Goal: Information Seeking & Learning: Compare options

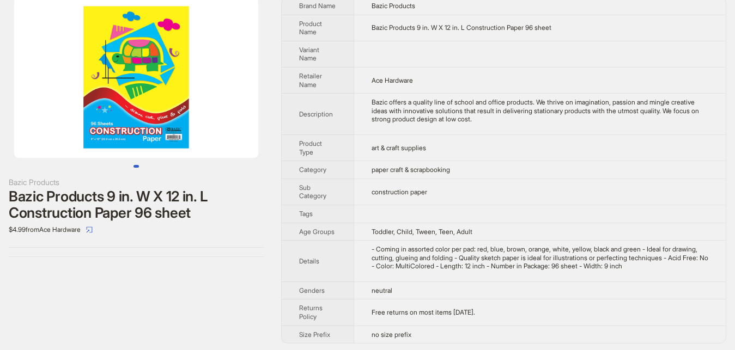
scroll to position [36, 0]
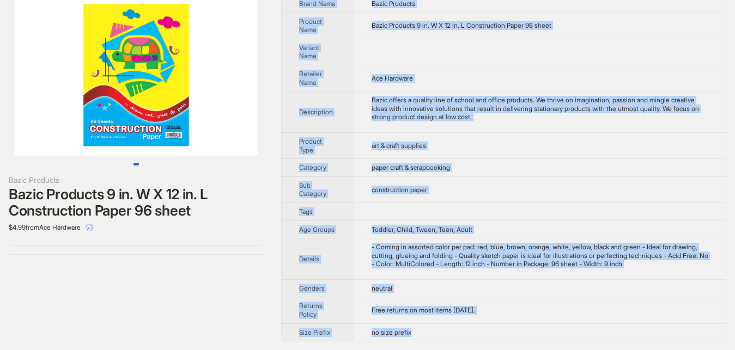
drag, startPoint x: 4, startPoint y: 29, endPoint x: 603, endPoint y: 339, distance: 674.2
click at [272, 264] on div "Bazic Products Bazic Products 9 in. W X 12 in. L Construction Paper 96 sheet $4…" at bounding box center [136, 125] width 272 height 278
copy div "Brand Name Bazic Products Product Name Bazic Products 9 in. W X 12 in. L Constr…"
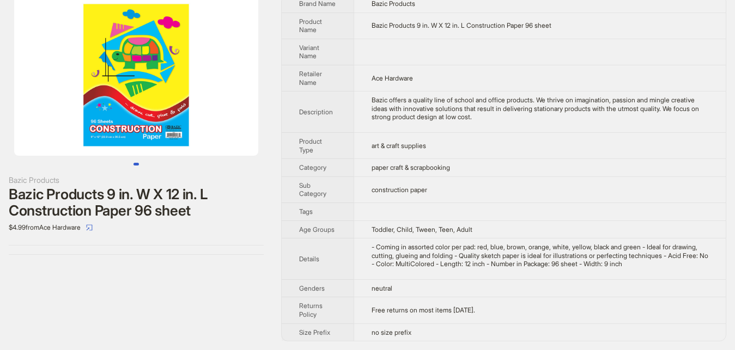
click at [220, 275] on div "Bazic Products Bazic Products 9 in. W X 12 in. L Construction Paper 96 sheet $4…" at bounding box center [136, 168] width 272 height 364
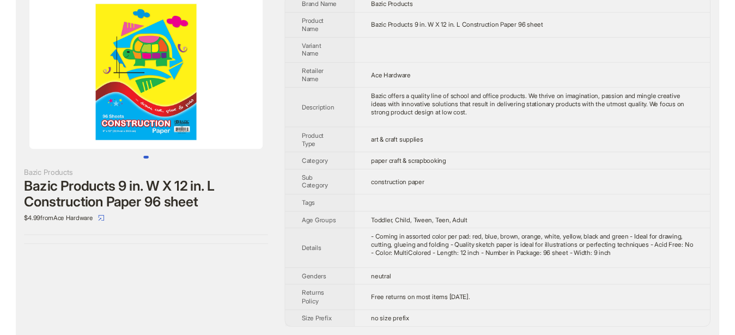
scroll to position [0, 0]
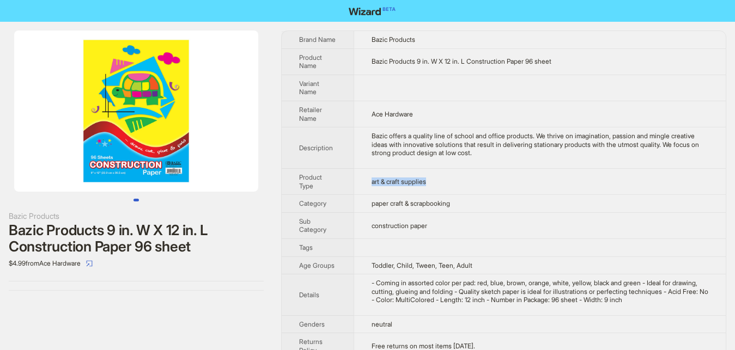
drag, startPoint x: 371, startPoint y: 182, endPoint x: 452, endPoint y: 185, distance: 80.7
click at [452, 185] on td "art & craft supplies" at bounding box center [540, 181] width 372 height 26
drag, startPoint x: 369, startPoint y: 203, endPoint x: 476, endPoint y: 203, distance: 106.8
click at [476, 203] on td "paper craft & scrapbooking" at bounding box center [540, 204] width 372 height 18
drag, startPoint x: 196, startPoint y: 278, endPoint x: 177, endPoint y: 258, distance: 27.7
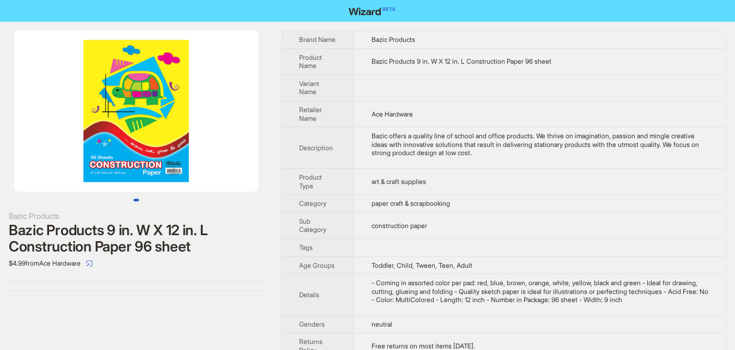
click at [196, 278] on div "Bazic Products Bazic Products 9 in. W X 12 in. L Construction Paper 96 sheet $4…" at bounding box center [136, 161] width 272 height 278
click at [128, 198] on div at bounding box center [136, 116] width 272 height 171
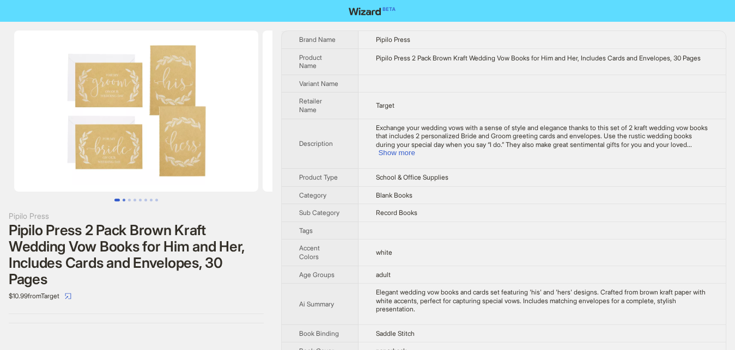
click at [123, 202] on button "Go to slide 2" at bounding box center [124, 200] width 3 height 3
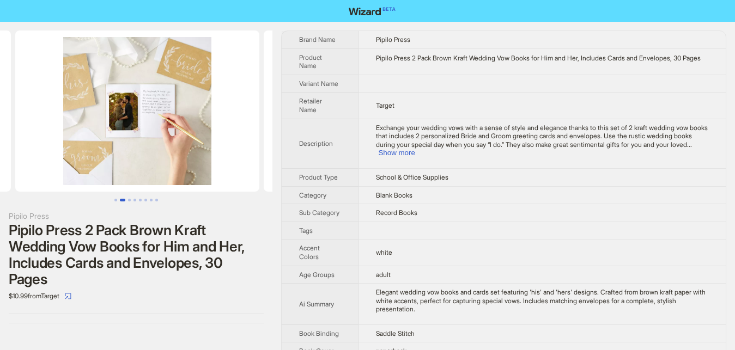
scroll to position [0, 248]
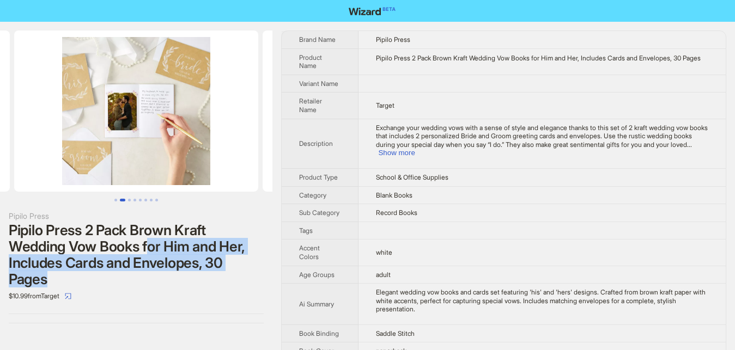
drag, startPoint x: 151, startPoint y: 247, endPoint x: 189, endPoint y: 274, distance: 46.9
click at [189, 274] on div "Pipilo Press 2 Pack Brown Kraft Wedding Vow Books for Him and Her, Includes Car…" at bounding box center [136, 254] width 255 height 65
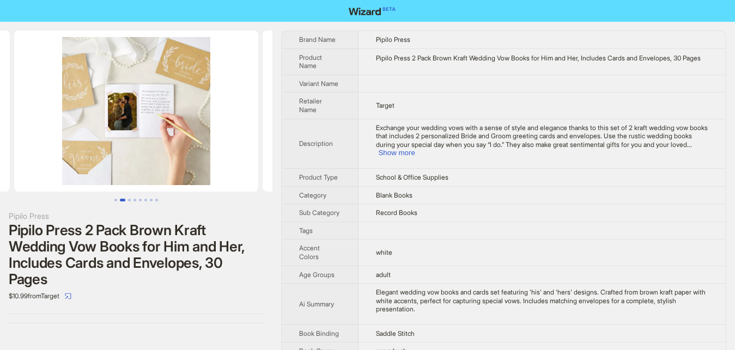
click at [182, 283] on div "Pipilo Press 2 Pack Brown Kraft Wedding Vow Books for Him and Her, Includes Car…" at bounding box center [136, 254] width 255 height 65
click at [129, 201] on button "Go to slide 3" at bounding box center [129, 200] width 3 height 3
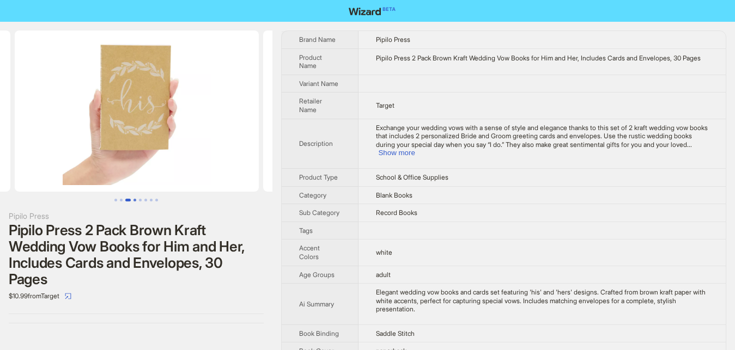
click at [136, 200] on button "Go to slide 4" at bounding box center [134, 200] width 3 height 3
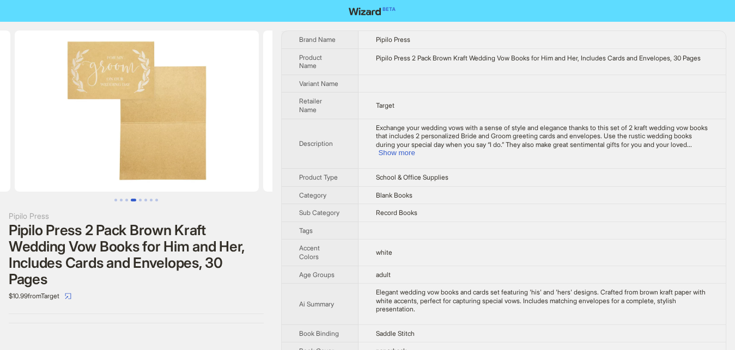
scroll to position [0, 745]
drag, startPoint x: 409, startPoint y: 59, endPoint x: 558, endPoint y: 57, distance: 149.3
click at [558, 57] on div "Pipilo Press 2 Pack Brown Kraft Wedding Vow Books for Him and Her, Includes Car…" at bounding box center [542, 58] width 332 height 9
click at [569, 131] on span "Exchange your wedding vows with a sense of style and elegance thanks to this se…" at bounding box center [542, 136] width 332 height 25
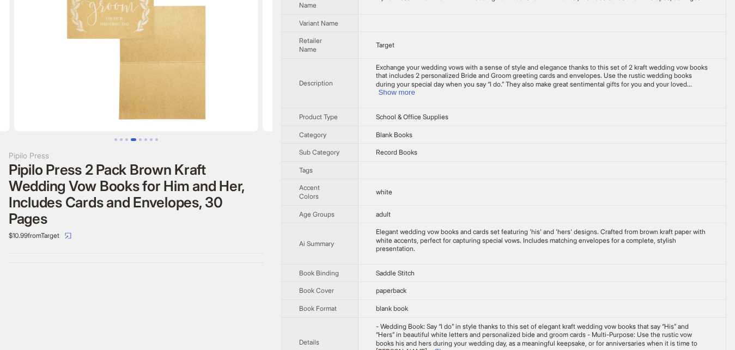
scroll to position [0, 0]
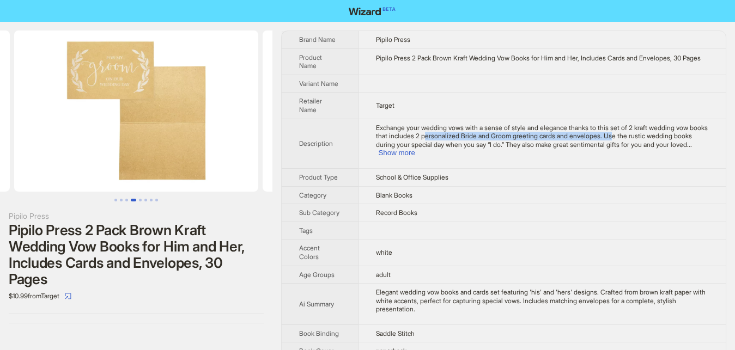
drag, startPoint x: 424, startPoint y: 127, endPoint x: 606, endPoint y: 132, distance: 182.0
click at [606, 132] on div "Exchange your wedding vows with a sense of style and elegance thanks to this se…" at bounding box center [542, 141] width 332 height 34
click at [139, 199] on button "Go to slide 5" at bounding box center [140, 200] width 3 height 3
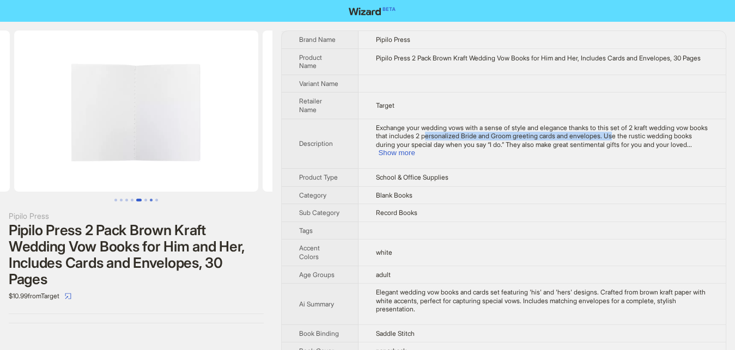
click at [150, 199] on button "Go to slide 7" at bounding box center [151, 200] width 3 height 3
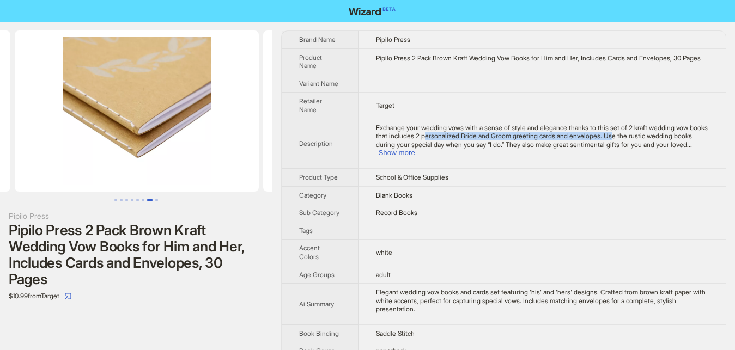
scroll to position [0, 1491]
click at [151, 202] on button "Go to slide 7" at bounding box center [149, 200] width 5 height 3
click at [115, 202] on button "Go to slide 1" at bounding box center [115, 200] width 3 height 3
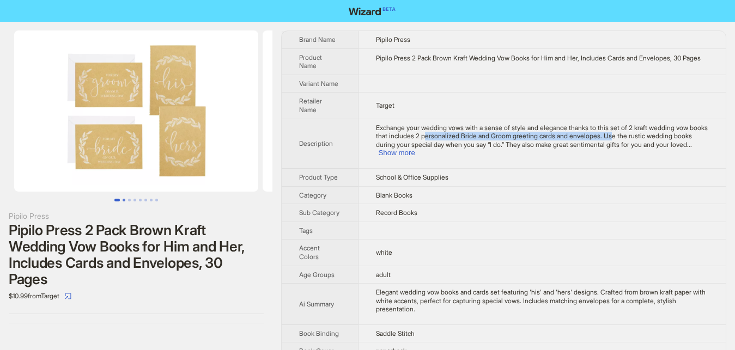
click at [125, 201] on button "Go to slide 2" at bounding box center [124, 200] width 3 height 3
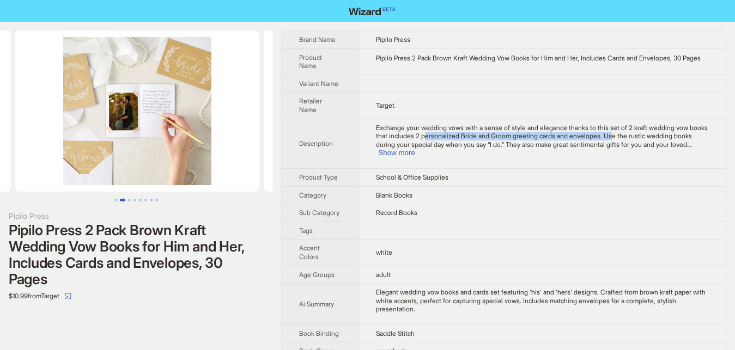
scroll to position [0, 248]
click at [415, 149] on button "Show more" at bounding box center [396, 153] width 37 height 8
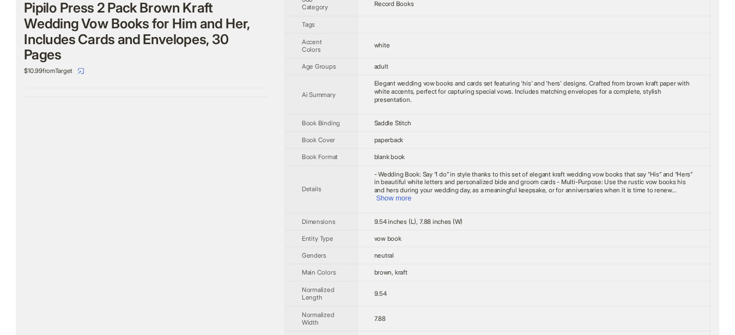
scroll to position [0, 0]
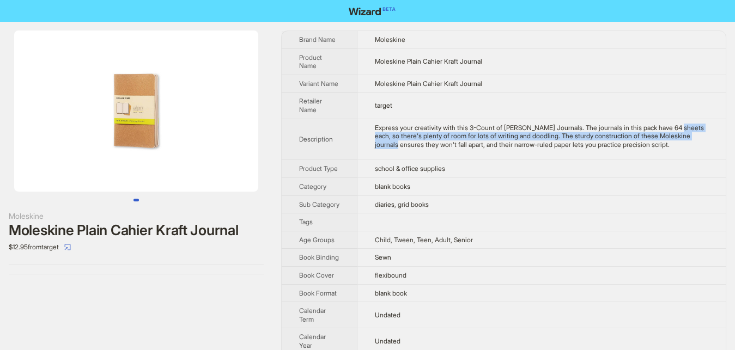
drag, startPoint x: 669, startPoint y: 126, endPoint x: 697, endPoint y: 134, distance: 28.8
click at [697, 134] on div "Express your creativity with this 3-Count of Moleskine Cahier Journals. The jou…" at bounding box center [541, 137] width 333 height 26
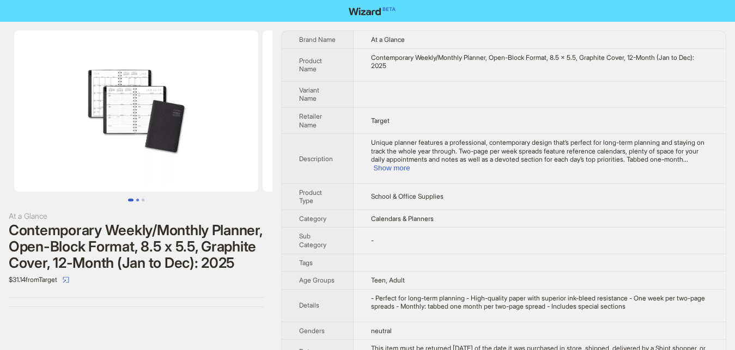
click at [137, 199] on button "Go to slide 2" at bounding box center [137, 200] width 3 height 3
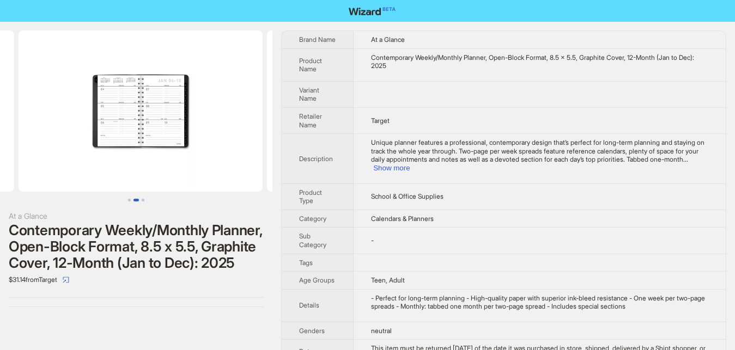
scroll to position [0, 248]
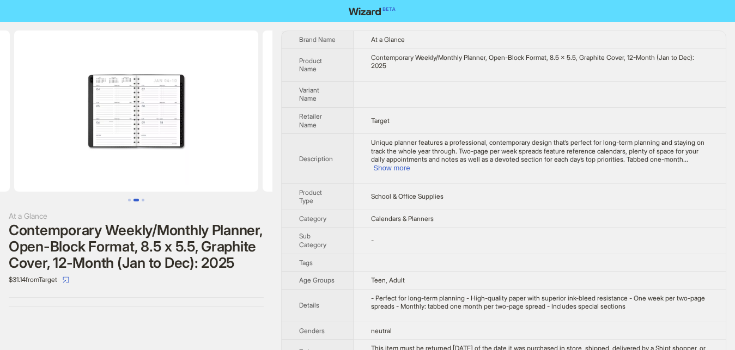
click at [122, 203] on div "At a Glance Contemporary Weekly/Monthly Planner, Open-Block Format, 8.5 x 5.5, …" at bounding box center [136, 169] width 272 height 294
click at [123, 203] on div "At a Glance Contemporary Weekly/Monthly Planner, Open-Block Format, 8.5 x 5.5, …" at bounding box center [136, 169] width 272 height 294
drag, startPoint x: 643, startPoint y: 154, endPoint x: 707, endPoint y: 152, distance: 64.3
click at [707, 152] on div "Unique planner features a professional, contemporary design that’s perfect for …" at bounding box center [539, 155] width 337 height 34
click at [410, 164] on button "Show more" at bounding box center [391, 168] width 37 height 8
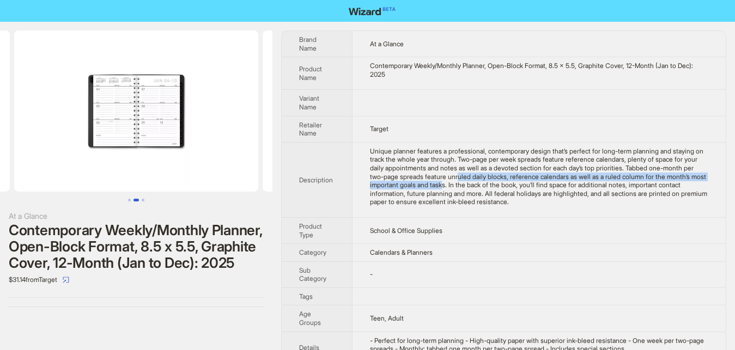
drag, startPoint x: 412, startPoint y: 175, endPoint x: 425, endPoint y: 168, distance: 15.1
click at [425, 168] on div "Unique planner features a professional, contemporary design that’s perfect for …" at bounding box center [539, 176] width 338 height 59
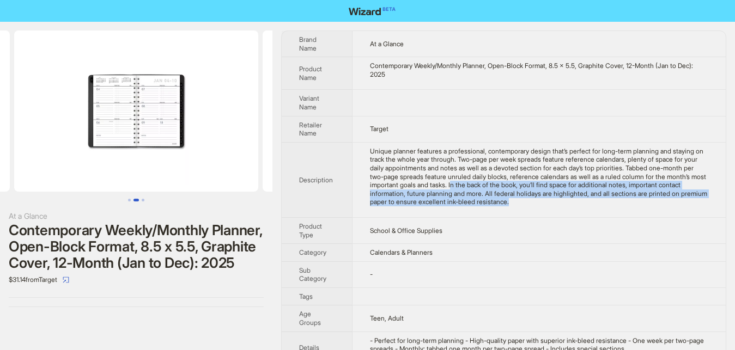
drag, startPoint x: 419, startPoint y: 181, endPoint x: 457, endPoint y: 195, distance: 40.7
click at [458, 195] on div "Unique planner features a professional, contemporary design that’s perfect for …" at bounding box center [539, 176] width 338 height 59
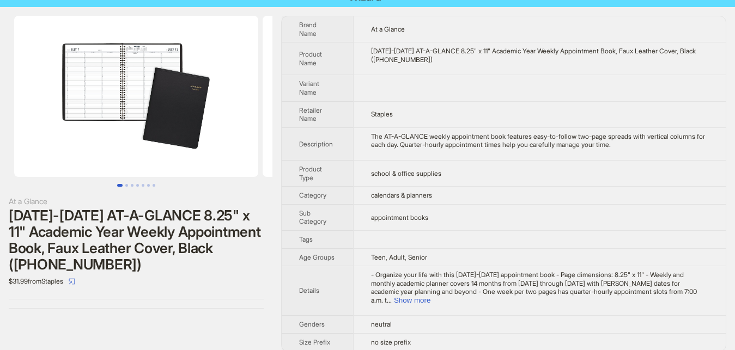
scroll to position [17, 0]
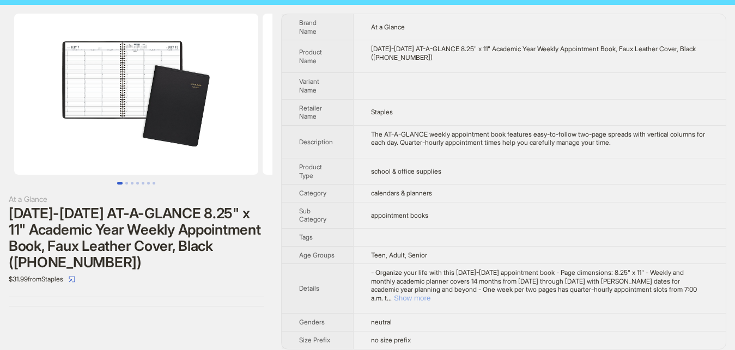
click at [430, 294] on button "Show more" at bounding box center [412, 298] width 37 height 8
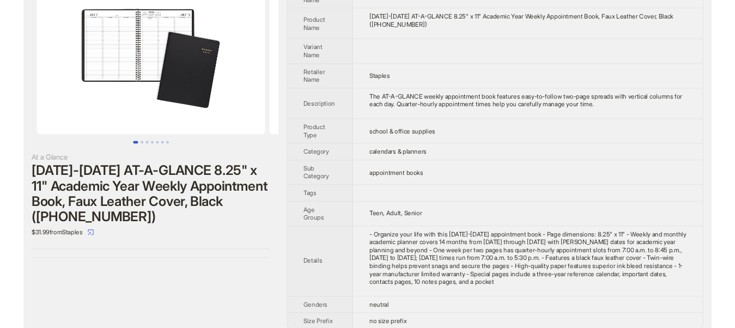
scroll to position [59, 0]
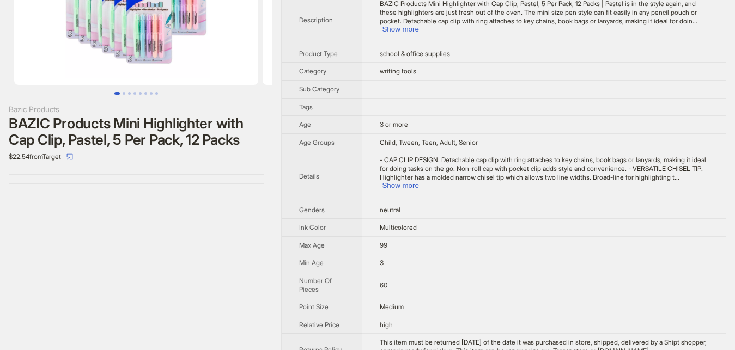
scroll to position [111, 0]
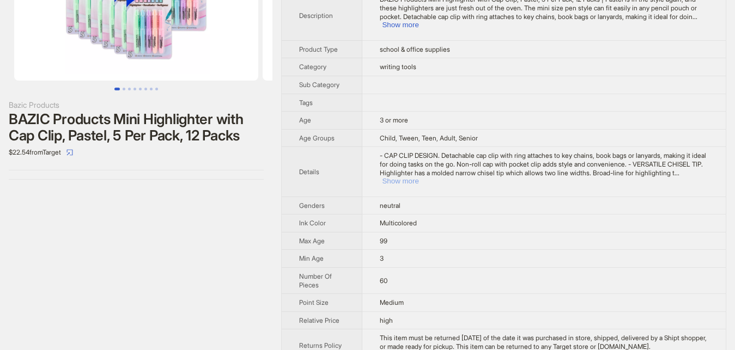
drag, startPoint x: 684, startPoint y: 163, endPoint x: 640, endPoint y: 172, distance: 44.3
click at [418, 177] on button "Show more" at bounding box center [400, 181] width 37 height 8
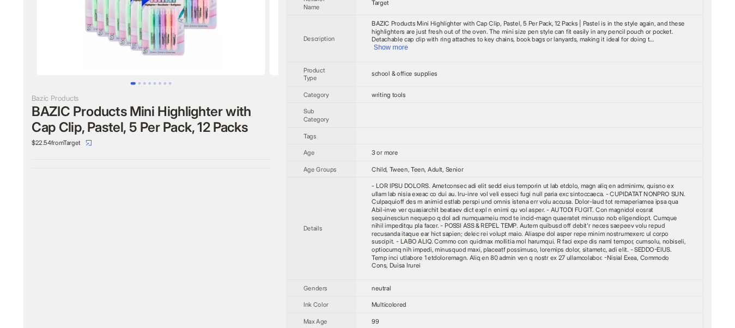
scroll to position [0, 0]
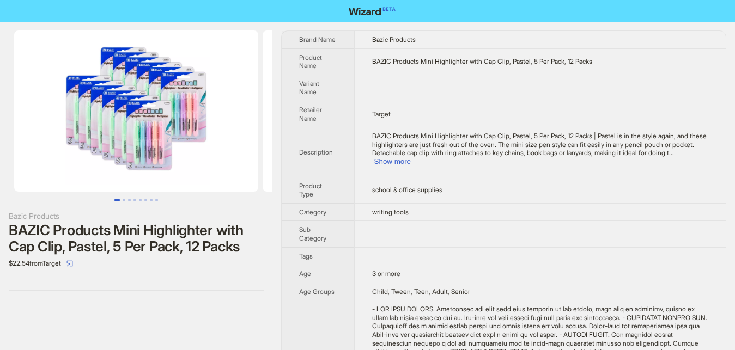
click at [695, 149] on div "BAZIC Products Mini Highlighter with Cap Clip, Pastel, 5 Per Pack, 12 Packs | P…" at bounding box center [540, 149] width 336 height 34
click at [411, 157] on button "Show more" at bounding box center [392, 161] width 37 height 8
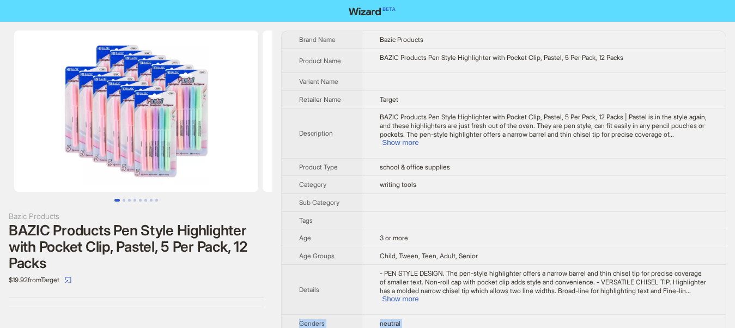
drag, startPoint x: 1, startPoint y: 19, endPoint x: 442, endPoint y: 325, distance: 537.1
click at [442, 325] on div "Bazic Products BAZIC Products Pen Style Highlighter with Pocket Clip, Pastel, 5…" at bounding box center [367, 266] width 735 height 533
copy tbody "Genders neutral Ink Color Multicolored"
click at [181, 290] on div "Bazic Products BAZIC Products Pen Style Highlighter with Pocket Clip, Pastel, 5…" at bounding box center [136, 169] width 272 height 294
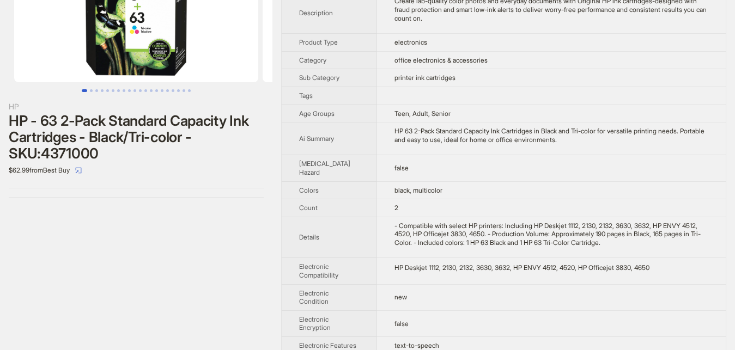
scroll to position [111, 0]
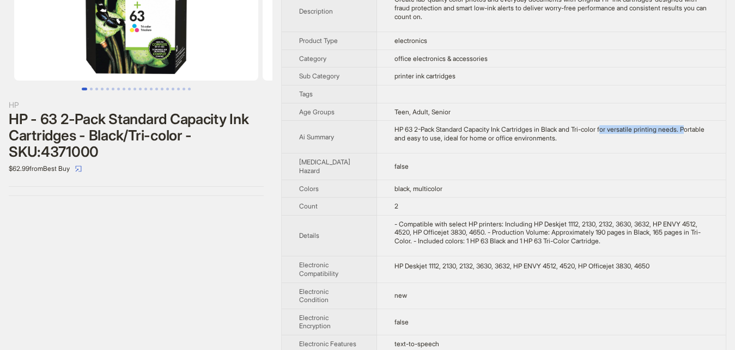
drag, startPoint x: 594, startPoint y: 120, endPoint x: 672, endPoint y: 121, distance: 78.5
click at [672, 125] on div "HP 63 2-Pack Standard Capacity Ink Cartridges in Black and Tri-color for versat…" at bounding box center [551, 133] width 314 height 17
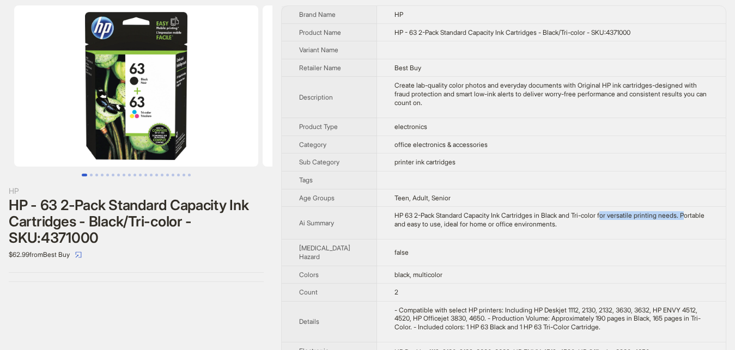
scroll to position [0, 0]
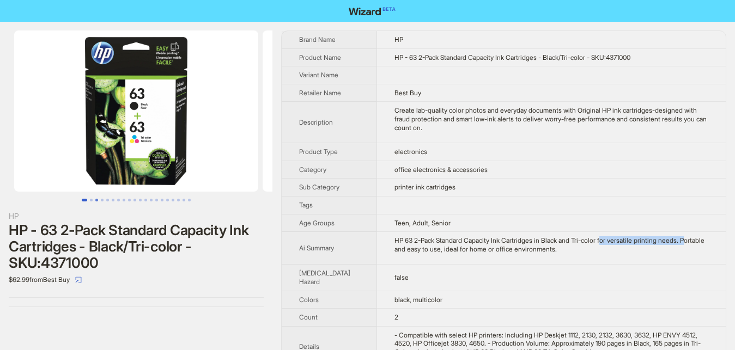
click at [98, 199] on button "Go to slide 3" at bounding box center [96, 200] width 3 height 3
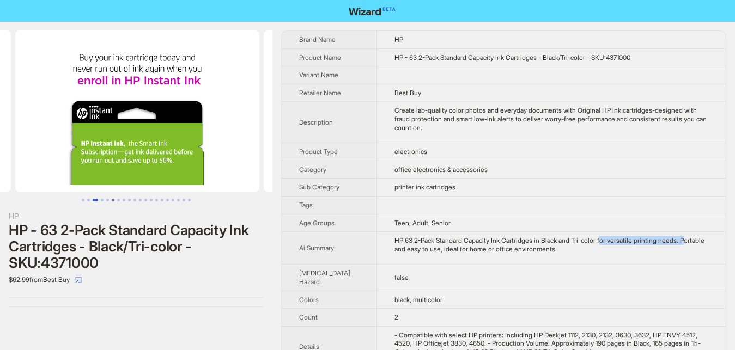
scroll to position [0, 497]
click at [84, 199] on button "Go to slide 1" at bounding box center [83, 200] width 3 height 3
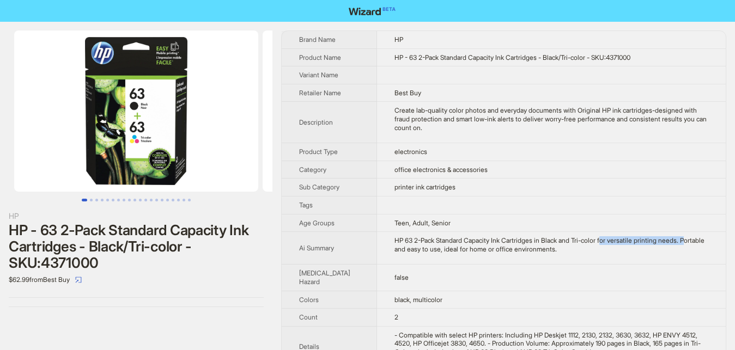
scroll to position [56, 0]
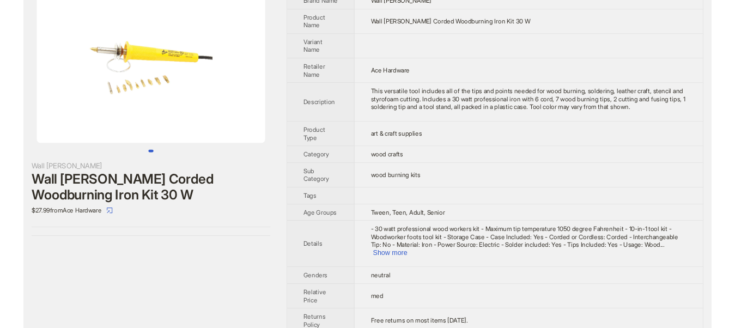
scroll to position [71, 0]
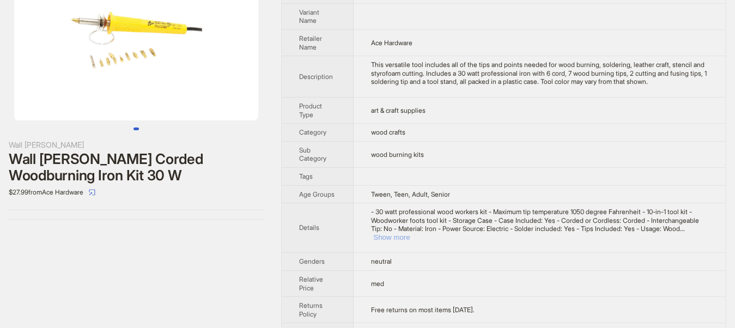
click at [410, 238] on button "Show more" at bounding box center [391, 237] width 37 height 8
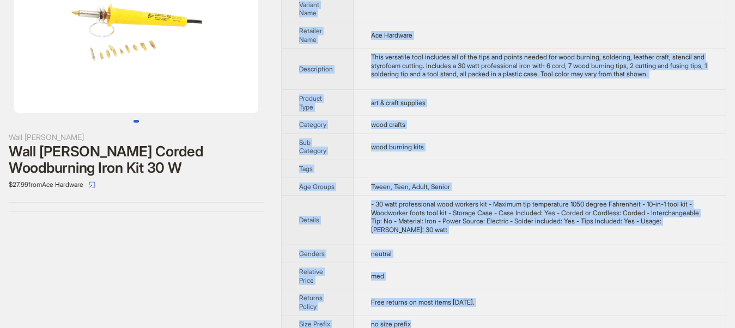
scroll to position [102, 0]
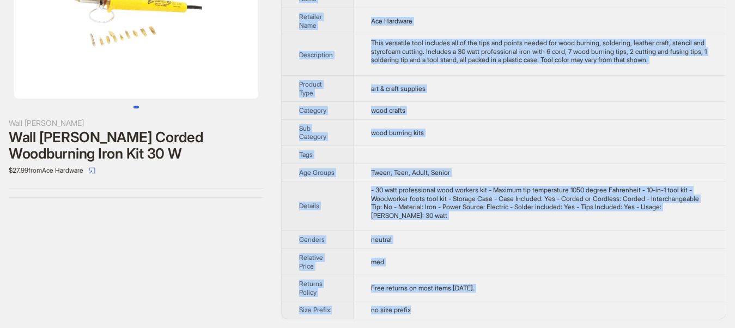
drag, startPoint x: 0, startPoint y: 17, endPoint x: 477, endPoint y: 307, distance: 558.4
click at [477, 307] on div "Wall Lenk Wall Lenk Corded Woodburning Iron Kit 30 W $27.99 from Ace Hardware B…" at bounding box center [367, 117] width 735 height 421
copy div "Brand Name Wall Lenk Product Name Wall Lenk Corded Woodburning Iron Kit 30 W Va…"
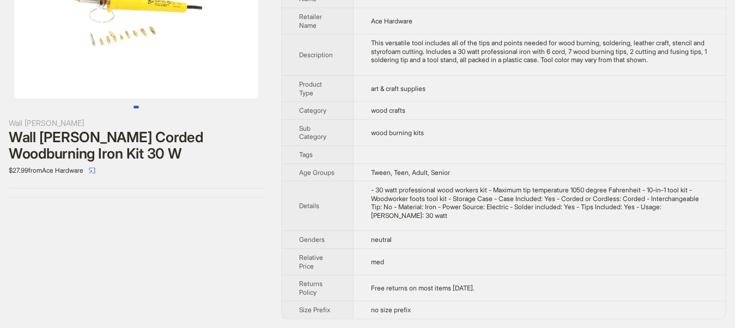
click at [157, 254] on div "Wall Lenk Wall Lenk Corded Woodburning Iron Kit 30 W $27.99 from Ace Hardware" at bounding box center [136, 128] width 272 height 399
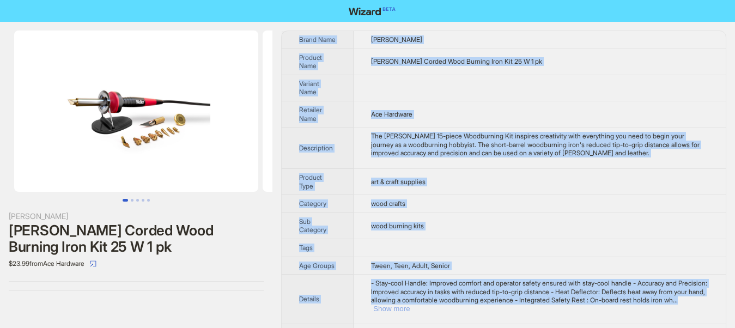
drag, startPoint x: 0, startPoint y: 26, endPoint x: 687, endPoint y: 308, distance: 742.5
click at [272, 300] on div "[PERSON_NAME] [PERSON_NAME] Corded Wood Burning Iron Kit 25 W 1 pk $23.99 from …" at bounding box center [136, 161] width 272 height 278
drag, startPoint x: 695, startPoint y: 315, endPoint x: 698, endPoint y: 305, distance: 10.7
click at [696, 315] on td "- Stay-cool Handle: Improved comfort and operator safety ensured with stay-cool…" at bounding box center [540, 300] width 372 height 50
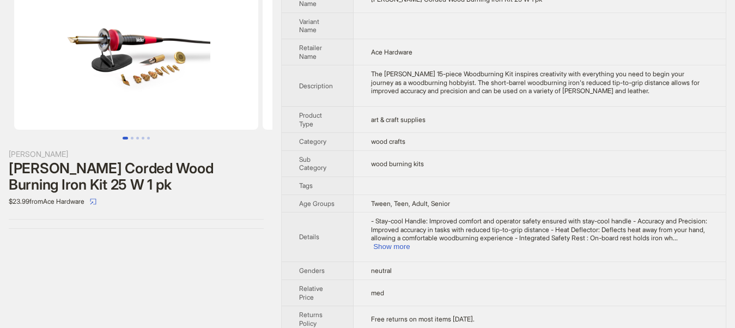
scroll to position [94, 0]
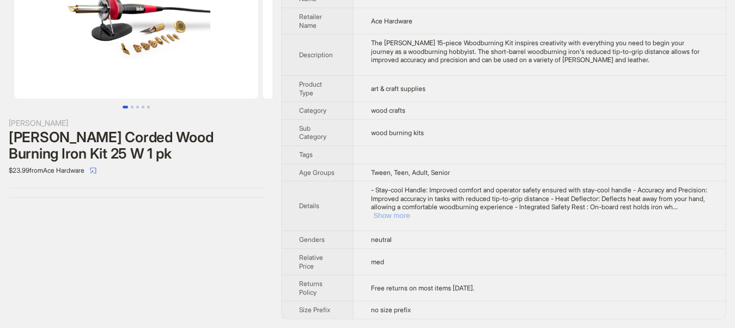
click at [410, 214] on button "Show more" at bounding box center [391, 215] width 37 height 8
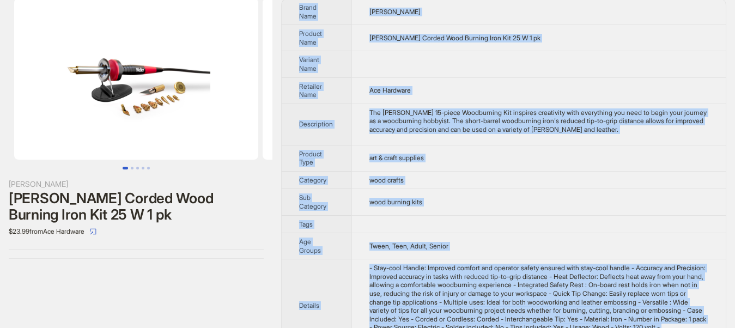
scroll to position [153, 0]
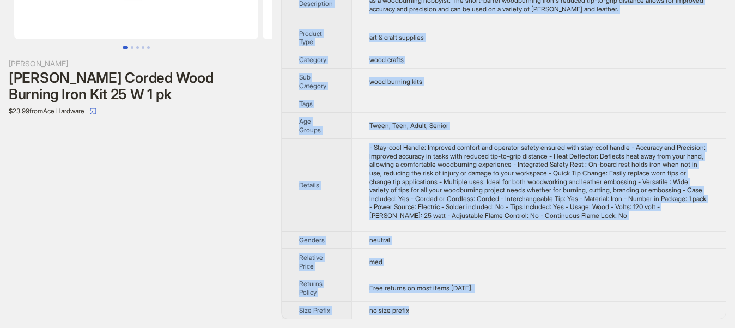
drag, startPoint x: 1, startPoint y: 25, endPoint x: 494, endPoint y: 313, distance: 571.1
click at [272, 147] on div "Weller Weller Corded Wood Burning Iron Kit 25 W 1 pk $23.99 from Ace Hardware" at bounding box center [136, 8] width 272 height 278
copy div "Brand Name Weller Product Name Weller Corded Wood Burning Iron Kit 25 W 1 pk Va…"
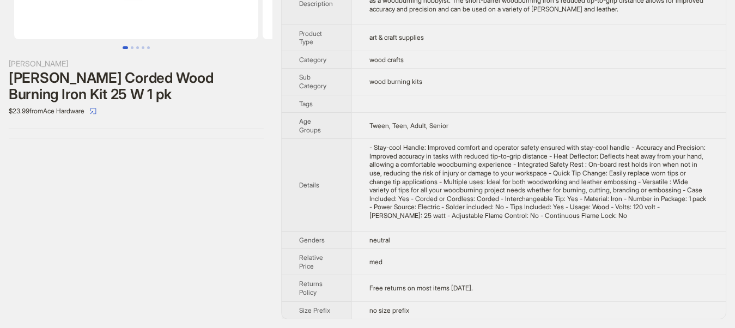
click at [212, 252] on div "Weller Weller Corded Wood Burning Iron Kit 25 W 1 pk $23.99 from Ace Hardware" at bounding box center [136, 98] width 272 height 459
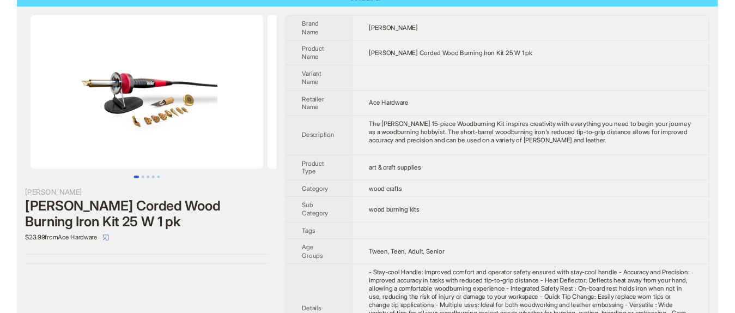
scroll to position [0, 0]
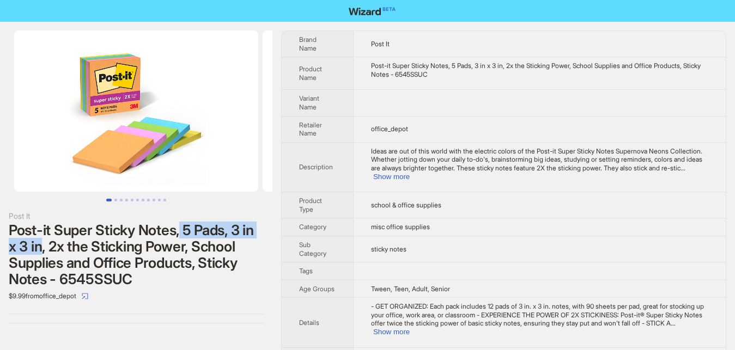
drag, startPoint x: 181, startPoint y: 228, endPoint x: 44, endPoint y: 248, distance: 139.2
click at [44, 248] on div "Post-it Super Sticky Notes, 5 Pads, 3 in x 3 in, 2x the Sticking Power, School …" at bounding box center [136, 254] width 255 height 65
click at [64, 245] on div "Post-it Super Sticky Notes, 5 Pads, 3 in x 3 in, 2x the Sticking Power, School …" at bounding box center [136, 254] width 255 height 65
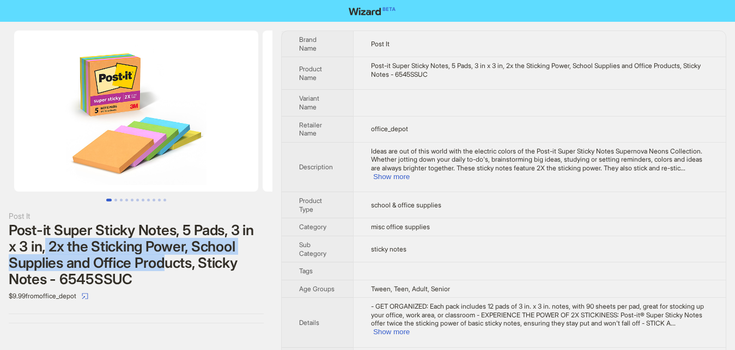
drag, startPoint x: 66, startPoint y: 247, endPoint x: 163, endPoint y: 265, distance: 98.7
click at [163, 265] on div "Post-it Super Sticky Notes, 5 Pads, 3 in x 3 in, 2x the Sticking Power, School …" at bounding box center [136, 254] width 255 height 65
click at [112, 199] on button "Go to slide 1" at bounding box center [108, 200] width 5 height 3
click at [121, 199] on button "Go to slide 3" at bounding box center [121, 200] width 3 height 3
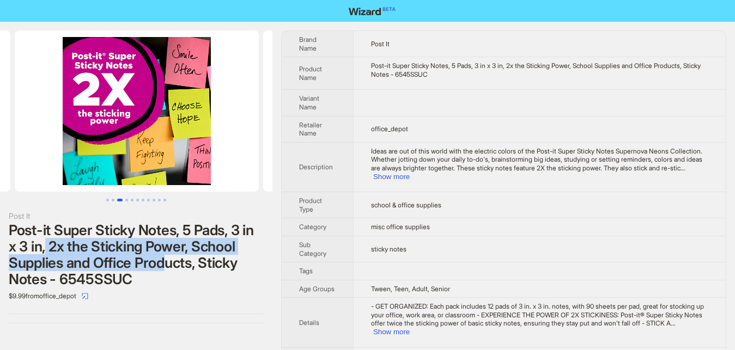
scroll to position [0, 497]
click at [101, 197] on div at bounding box center [136, 116] width 272 height 171
click at [78, 260] on div "Post-it Super Sticky Notes, 5 Pads, 3 in x 3 in, 2x the Sticking Power, School …" at bounding box center [136, 254] width 255 height 65
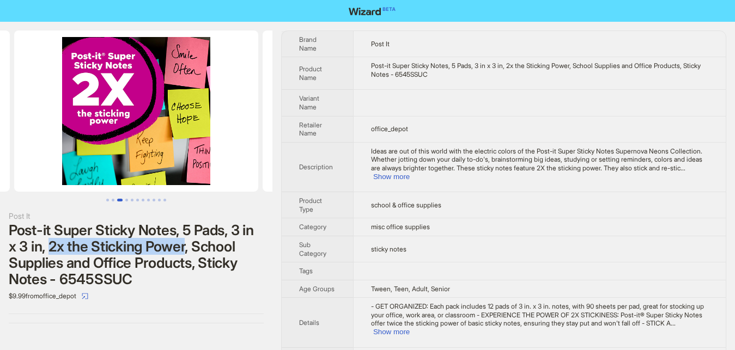
drag, startPoint x: 48, startPoint y: 245, endPoint x: 187, endPoint y: 246, distance: 138.9
click at [187, 246] on div "Post-it Super Sticky Notes, 5 Pads, 3 in x 3 in, 2x the Sticking Power, School …" at bounding box center [136, 254] width 255 height 65
click at [148, 274] on div "Post-it Super Sticky Notes, 5 Pads, 3 in x 3 in, 2x the Sticking Power, School …" at bounding box center [136, 254] width 255 height 65
drag, startPoint x: 475, startPoint y: 66, endPoint x: 501, endPoint y: 64, distance: 26.8
click at [501, 64] on div "Post-it Super Sticky Notes, 5 Pads, 3 in x 3 in, 2x the Sticking Power, School …" at bounding box center [539, 70] width 337 height 17
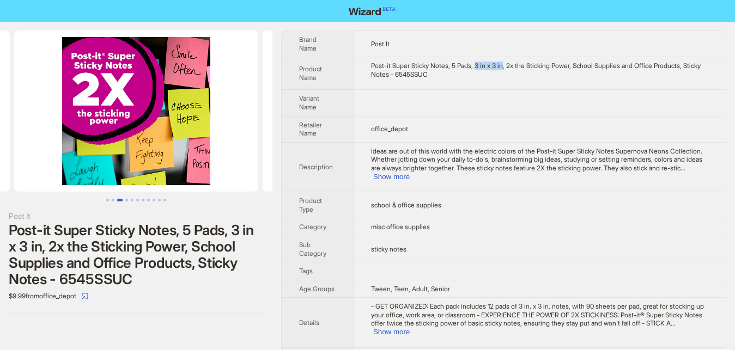
click at [501, 64] on div "Post-it Super Sticky Notes, 5 Pads, 3 in x 3 in, 2x the Sticking Power, School …" at bounding box center [539, 70] width 337 height 17
click at [512, 67] on div "Post-it Super Sticky Notes, 5 Pads, 3 in x 3 in, 2x the Sticking Power, School …" at bounding box center [539, 70] width 337 height 17
click at [688, 173] on div "Ideas are out of this world with the electric colors of the Post-it Super Stick…" at bounding box center [539, 164] width 337 height 34
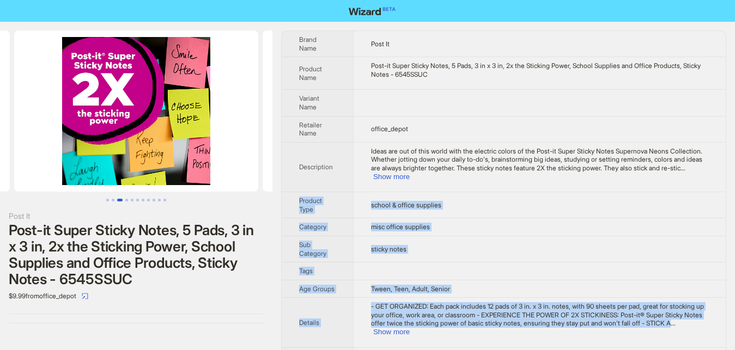
drag, startPoint x: 46, startPoint y: 33, endPoint x: 677, endPoint y: 318, distance: 692.2
click at [272, 318] on div "Post It Post-it Super Sticky Notes, 5 Pads, 3 in x 3 in, 2x the Sticking Power,…" at bounding box center [136, 177] width 272 height 311
copy tbody "Product Type school & office supplies Category misc office supplies Sub Categor…"
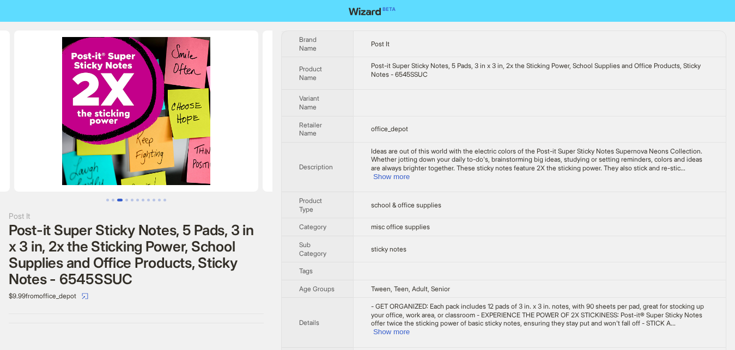
click at [229, 317] on div "Post It Post-it Super Sticky Notes, 5 Pads, 3 in x 3 in, 2x the Sticking Power,…" at bounding box center [136, 177] width 272 height 311
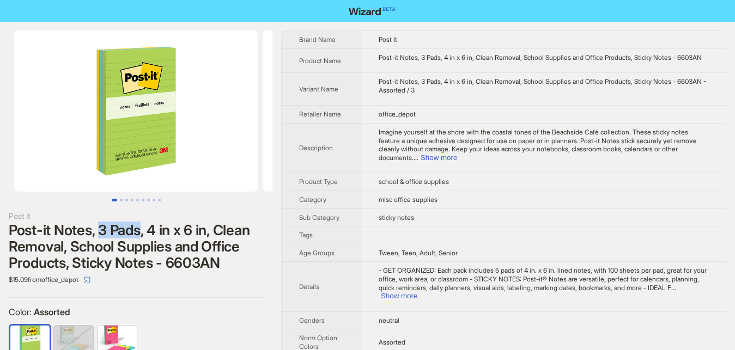
drag, startPoint x: 101, startPoint y: 231, endPoint x: 139, endPoint y: 231, distance: 38.1
click at [139, 231] on div "Post-it Notes, 3 Pads, 4 in x 6 in, Clean Removal, School Supplies and Office P…" at bounding box center [136, 246] width 255 height 49
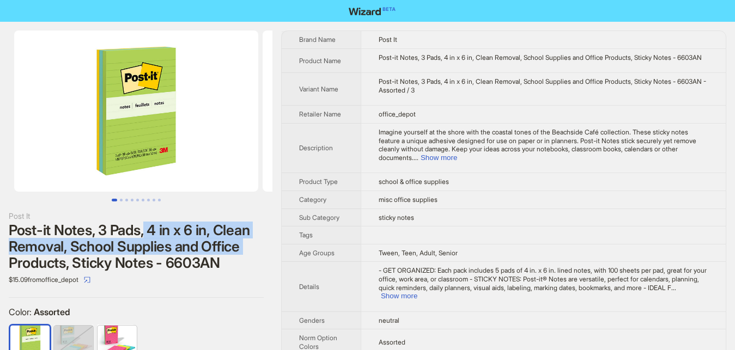
drag, startPoint x: 147, startPoint y: 235, endPoint x: 242, endPoint y: 253, distance: 97.0
click at [245, 253] on div "Post-it Notes, 3 Pads, 4 in x 6 in, Clean Removal, School Supplies and Office P…" at bounding box center [136, 246] width 255 height 49
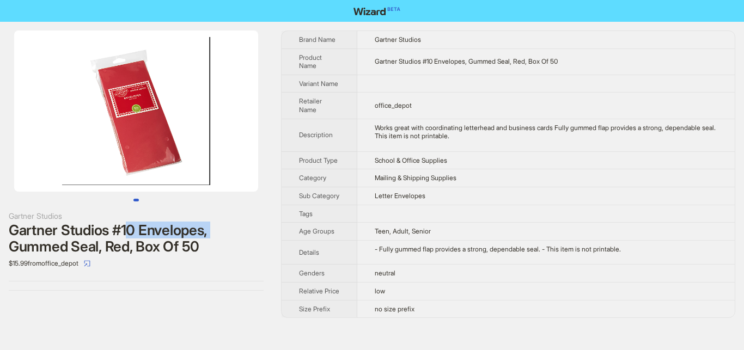
drag, startPoint x: 127, startPoint y: 229, endPoint x: 218, endPoint y: 229, distance: 91.5
click at [218, 229] on div "Gartner Studios #10 Envelopes, Gummed Seal, Red, Box Of 50" at bounding box center [136, 238] width 255 height 33
click at [54, 241] on div "Gartner Studios #10 Envelopes, Gummed Seal, Red, Box Of 50" at bounding box center [136, 238] width 255 height 33
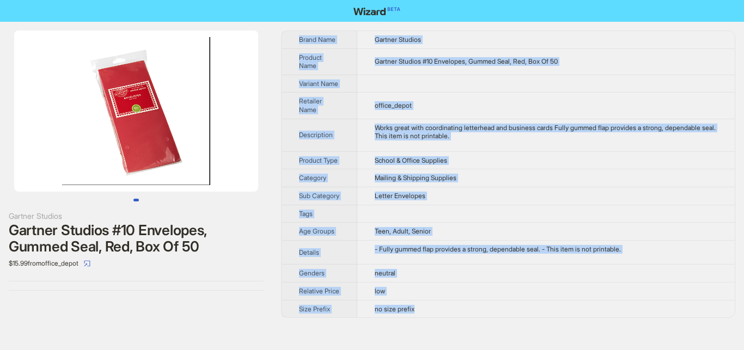
drag, startPoint x: 2, startPoint y: 14, endPoint x: 560, endPoint y: 310, distance: 631.5
click at [560, 310] on div "Gartner Studios Gartner Studios #10 Envelopes, Gummed Seal, Red, Box Of 50 $15.…" at bounding box center [372, 175] width 744 height 350
copy div "Brand Name Gartner Studios Product Name Gartner Studios #10 Envelopes, Gummed S…"
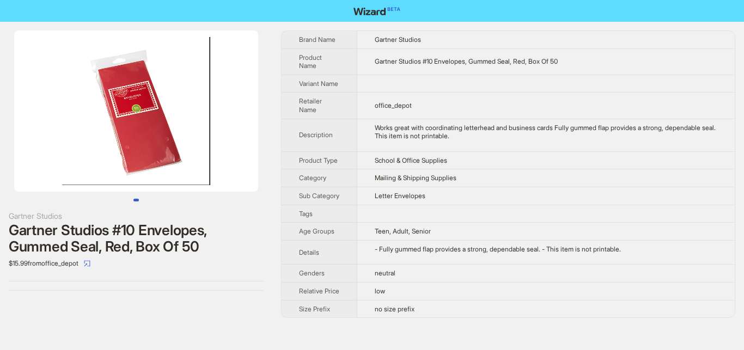
click at [119, 310] on div "Gartner Studios Gartner Studios #10 Envelopes, Gummed Seal, Red, Box Of 50 $15.…" at bounding box center [136, 174] width 272 height 305
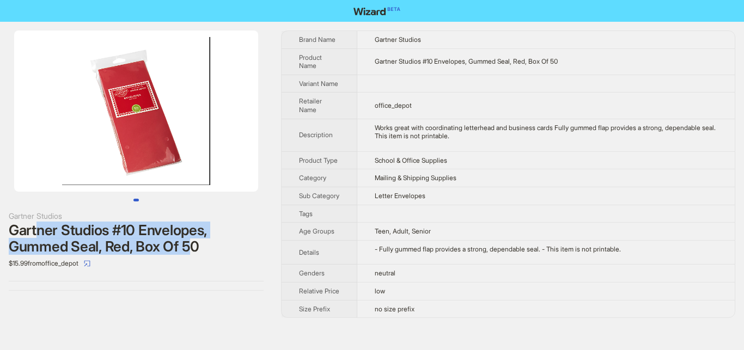
drag, startPoint x: 92, startPoint y: 230, endPoint x: 194, endPoint y: 255, distance: 106.0
click at [194, 255] on div "Gartner Studios #10 Envelopes, Gummed Seal, Red, Box Of 50" at bounding box center [136, 238] width 255 height 33
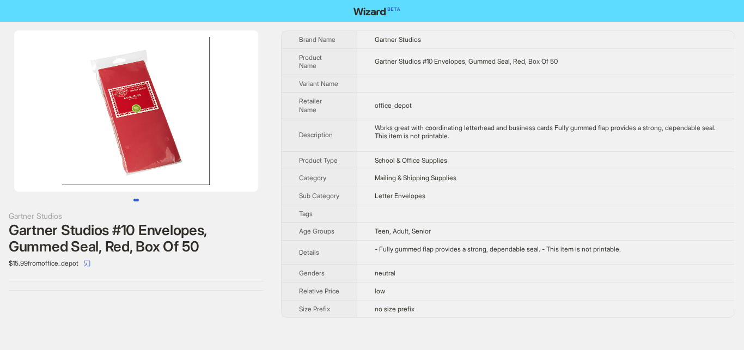
click at [168, 311] on div "Gartner Studios Gartner Studios #10 Envelopes, Gummed Seal, Red, Box Of 50 $15.…" at bounding box center [136, 174] width 272 height 305
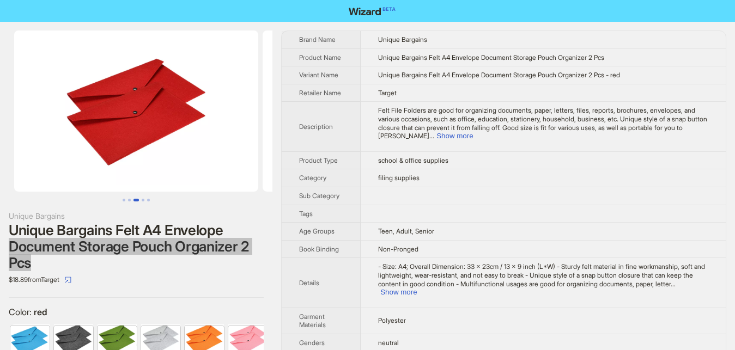
scroll to position [0, 497]
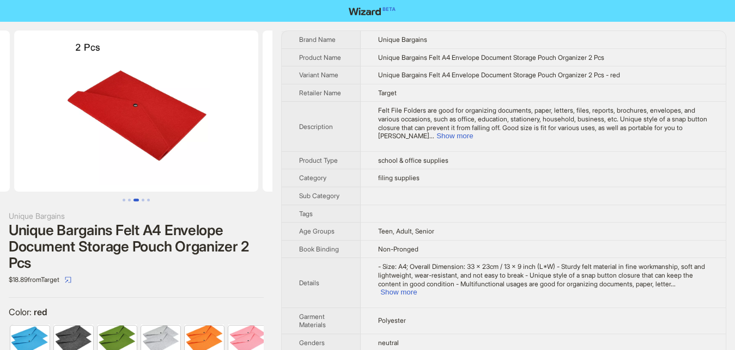
click at [168, 29] on div "Unique Bargains Unique Bargains Felt A4 Envelope Document Storage Pouch Organiz…" at bounding box center [136, 201] width 272 height 358
drag, startPoint x: 0, startPoint y: 23, endPoint x: 484, endPoint y: 310, distance: 562.6
click at [272, 310] on div "Unique Bargains Unique Bargains Felt A4 Envelope Document Storage Pouch Organiz…" at bounding box center [136, 201] width 272 height 358
copy tr "Garment Materials Polyester"
click at [175, 290] on div "Unique Bargains Unique Bargains Felt A4 Envelope Document Storage Pouch Organiz…" at bounding box center [136, 201] width 272 height 358
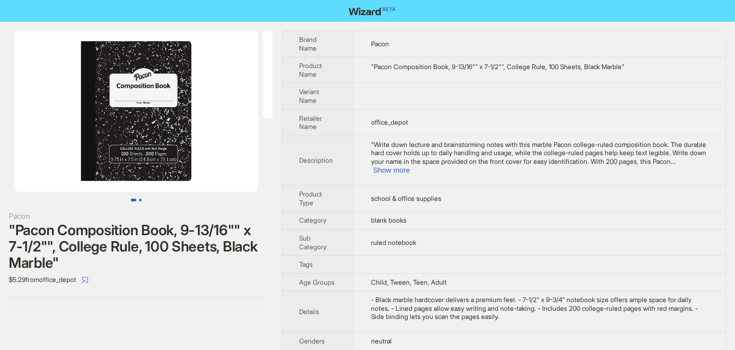
click at [142, 202] on button "Go to slide 2" at bounding box center [140, 200] width 3 height 3
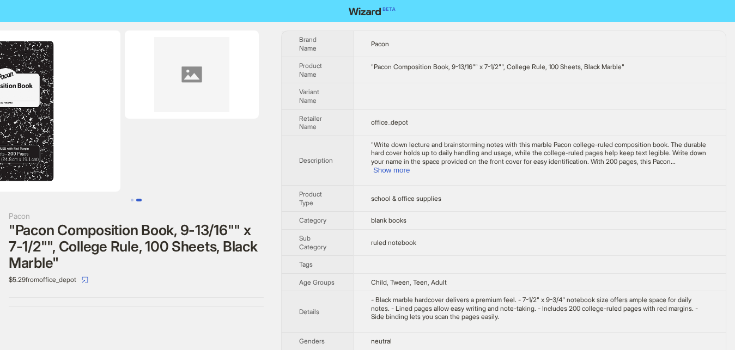
scroll to position [0, 138]
click at [125, 199] on ul at bounding box center [136, 200] width 272 height 3
click at [129, 200] on ul at bounding box center [136, 200] width 272 height 3
click at [136, 201] on button "Go to slide 2" at bounding box center [138, 200] width 5 height 3
click at [410, 166] on button "Show more" at bounding box center [391, 170] width 37 height 8
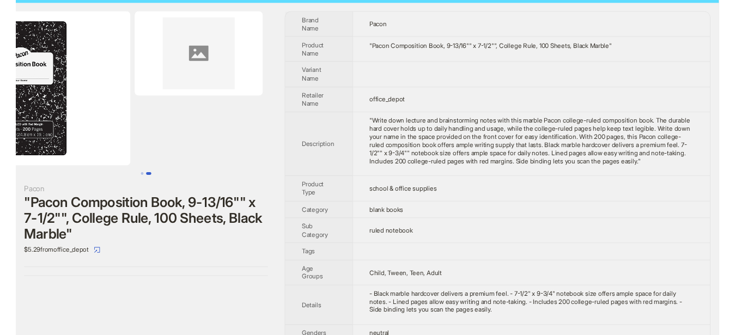
scroll to position [0, 0]
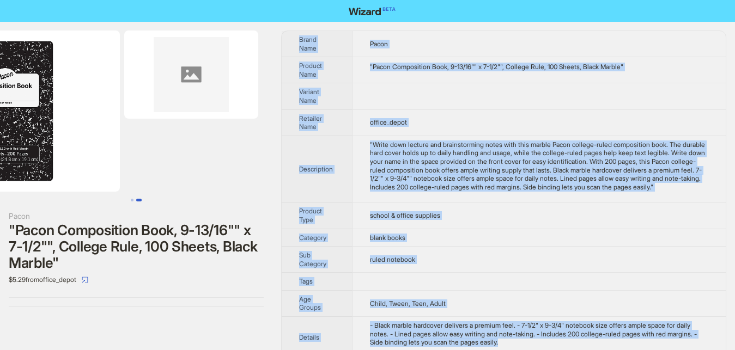
drag, startPoint x: 5, startPoint y: 25, endPoint x: 492, endPoint y: 336, distance: 577.9
click at [272, 316] on div "Pacon "Pacon Composition Book, 9-13/16"" x 7-1/2"", College Rule, 100 Sheets, B…" at bounding box center [136, 169] width 272 height 294
copy div "Brand Name Pacon Product Name "Pacon Composition Book, 9-13/16"" x 7-1/2"", Col…"
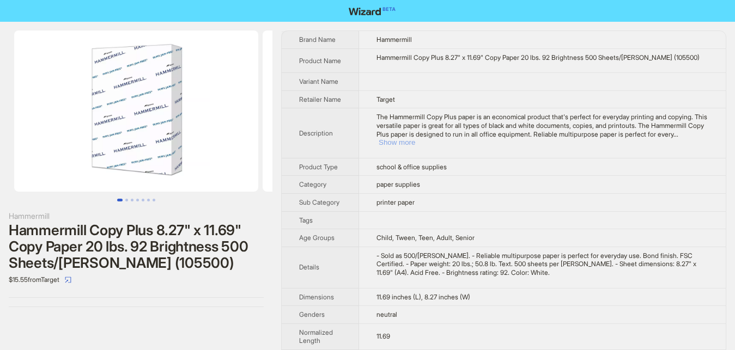
click at [415, 138] on button "Show more" at bounding box center [397, 142] width 37 height 8
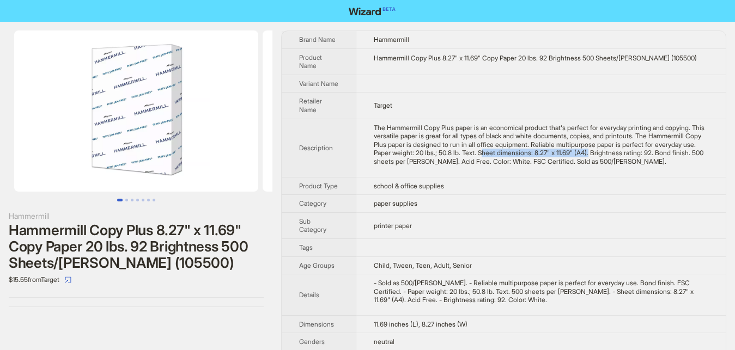
drag, startPoint x: 459, startPoint y: 162, endPoint x: 565, endPoint y: 162, distance: 105.7
click at [565, 162] on div "The Hammermill Copy Plus paper is an economical product that's perfect for ever…" at bounding box center [541, 145] width 335 height 42
click at [196, 293] on div "Hammermill Hammermill Copy Plus 8.27" x 11.69" Copy Paper 20 lbs. 92 Brightness…" at bounding box center [136, 169] width 272 height 294
drag, startPoint x: 373, startPoint y: 220, endPoint x: 414, endPoint y: 220, distance: 40.9
click at [414, 208] on span "paper supplies" at bounding box center [396, 203] width 44 height 8
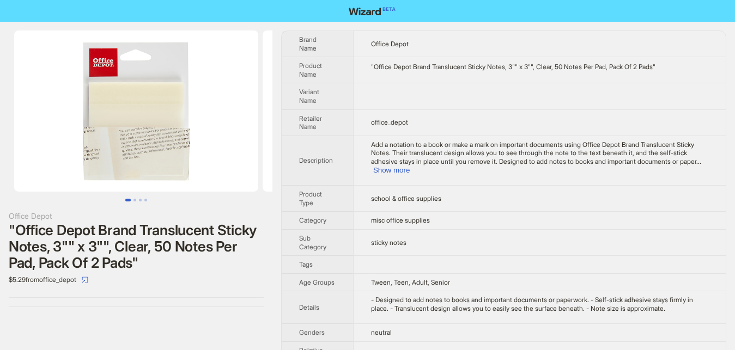
click at [131, 202] on button "Go to slide 1" at bounding box center [127, 200] width 5 height 3
click at [134, 202] on button "Go to slide 2" at bounding box center [134, 200] width 3 height 3
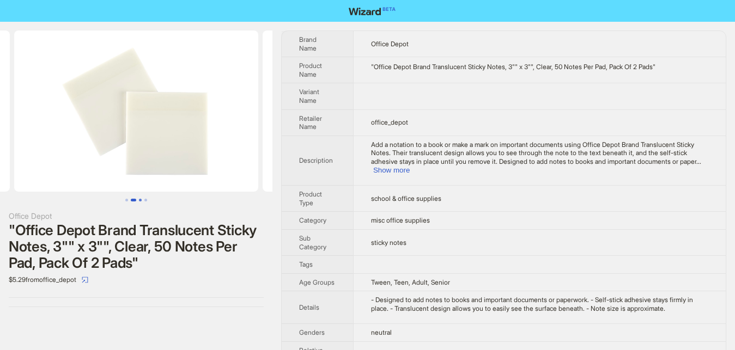
click at [139, 199] on button "Go to slide 3" at bounding box center [140, 200] width 3 height 3
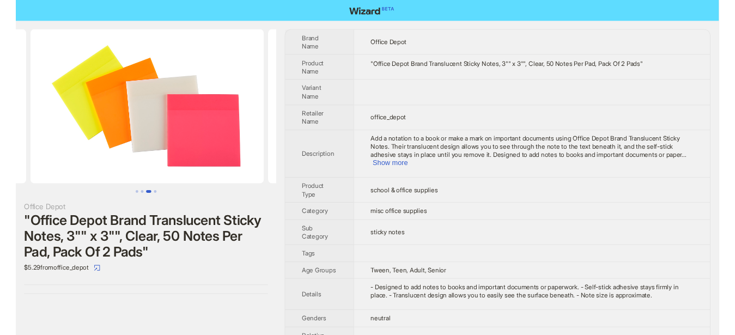
scroll to position [0, 497]
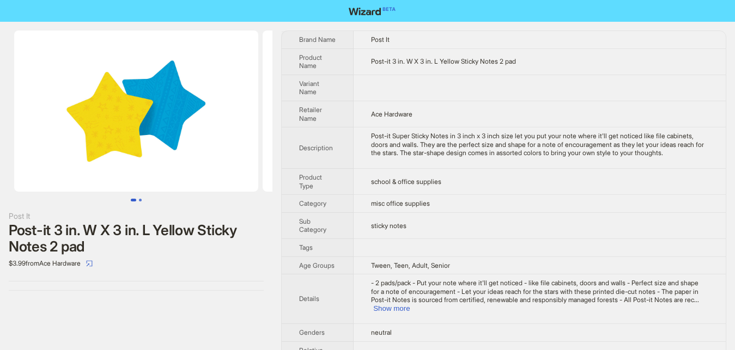
click at [139, 200] on button "Go to slide 2" at bounding box center [140, 200] width 3 height 3
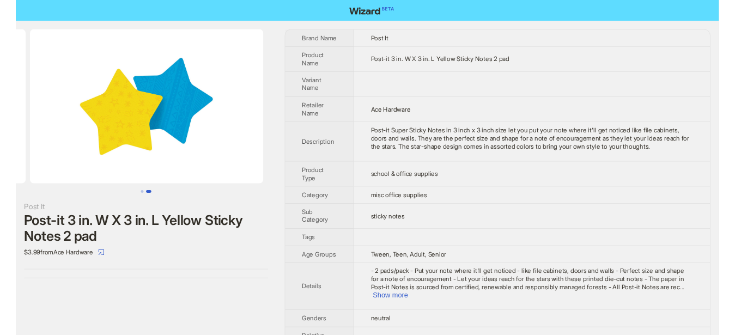
scroll to position [0, 248]
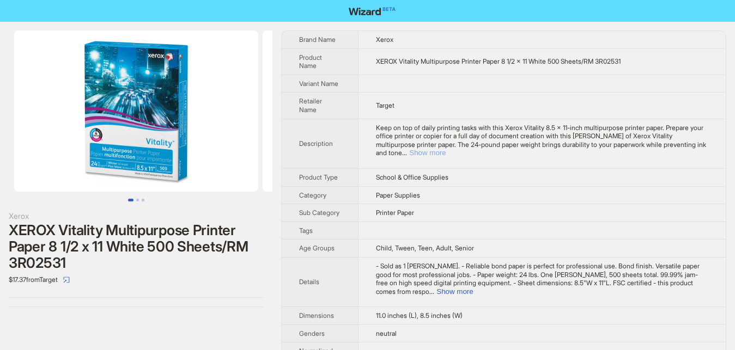
click at [446, 149] on button "Show more" at bounding box center [427, 153] width 37 height 8
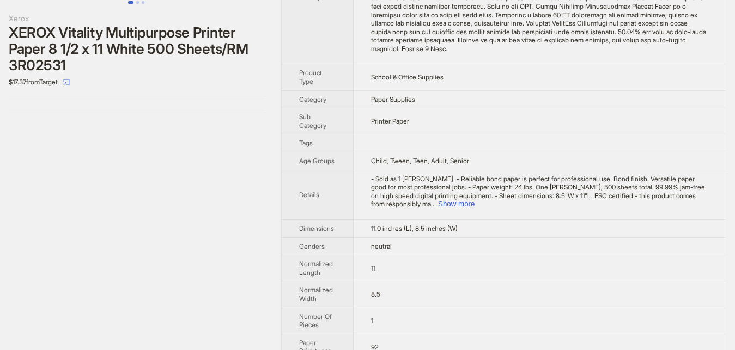
scroll to position [222, 0]
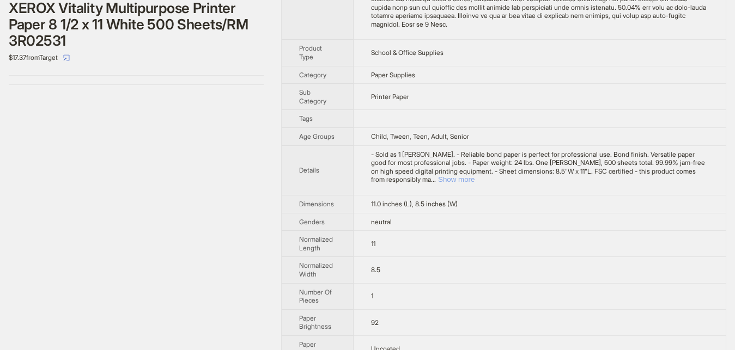
click at [475, 175] on button "Show more" at bounding box center [456, 179] width 37 height 8
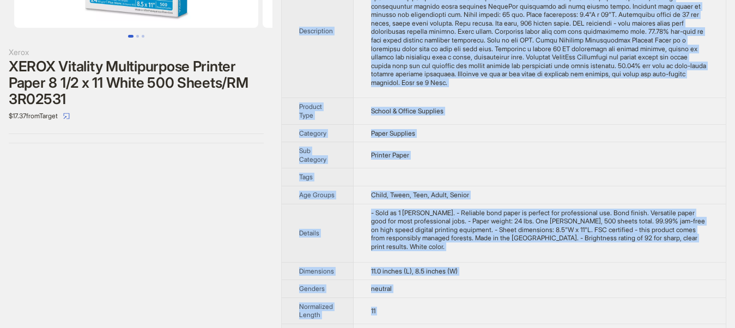
scroll to position [181, 0]
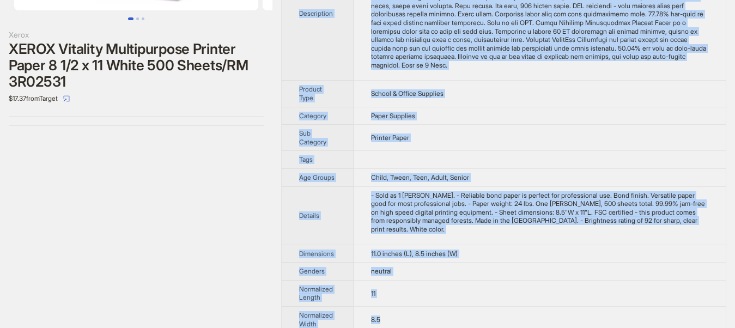
drag, startPoint x: 0, startPoint y: 13, endPoint x: 488, endPoint y: 320, distance: 576.3
click at [488, 320] on div "Xerox XEROX Vitality Multipurpose Printer Paper 8 1/2 x 11 White 500 Sheets/RM …" at bounding box center [367, 158] width 735 height 679
copy div "Brand Name Xerox Product Name XEROX Vitality Multipurpose Printer Paper 8 1/2 x…"
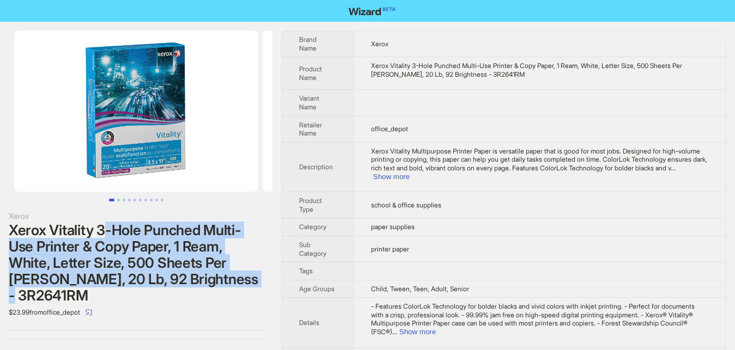
drag, startPoint x: 108, startPoint y: 229, endPoint x: 129, endPoint y: 286, distance: 60.3
click at [129, 288] on div "Xerox Vitality 3-Hole Punched Multi-Use Printer & Copy Paper, 1 Ream, White, Le…" at bounding box center [136, 263] width 255 height 82
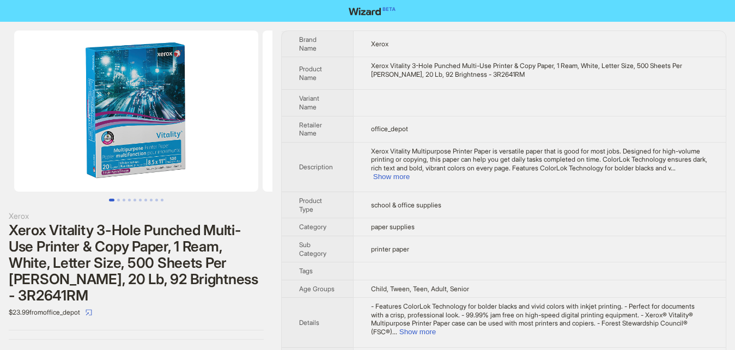
click at [215, 312] on div "$23.99 from office_depot" at bounding box center [136, 312] width 255 height 17
click at [410, 173] on button "Show more" at bounding box center [391, 177] width 37 height 8
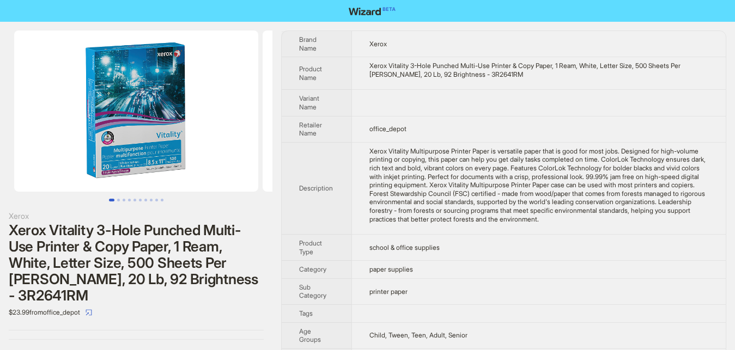
scroll to position [111, 0]
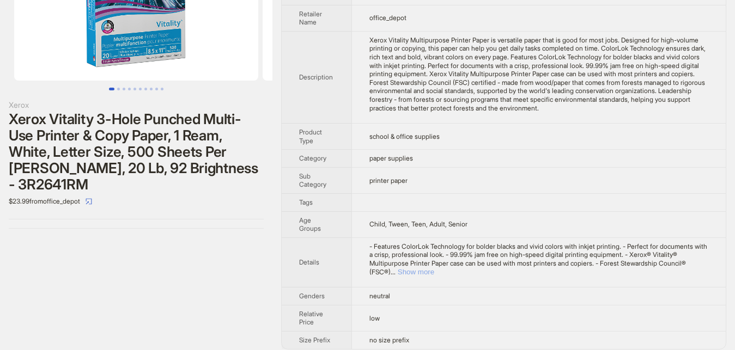
click at [434, 268] on button "Show more" at bounding box center [416, 272] width 37 height 8
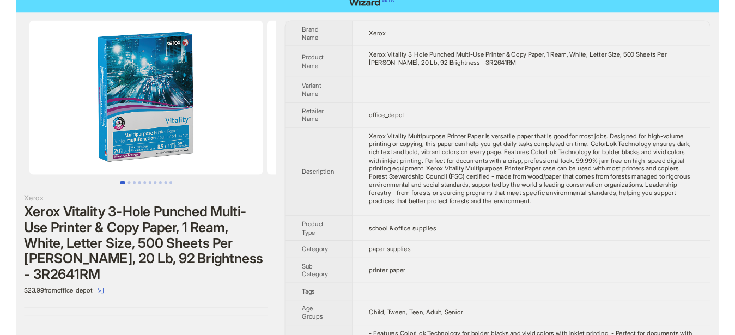
scroll to position [0, 0]
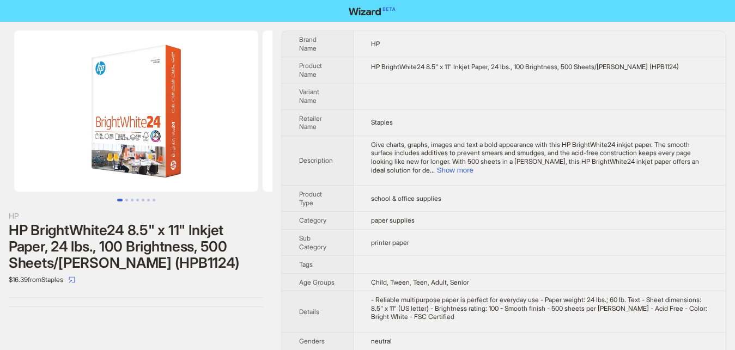
click at [123, 200] on button "Go to slide 1" at bounding box center [119, 200] width 5 height 3
click at [137, 200] on button "Go to slide 4" at bounding box center [137, 200] width 3 height 3
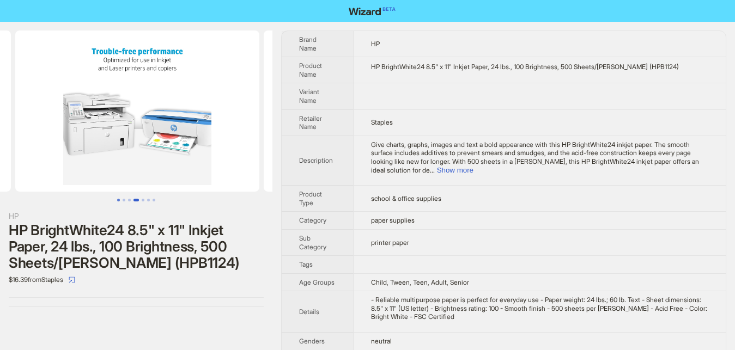
scroll to position [0, 745]
click at [120, 202] on button "Go to slide 1" at bounding box center [118, 200] width 3 height 3
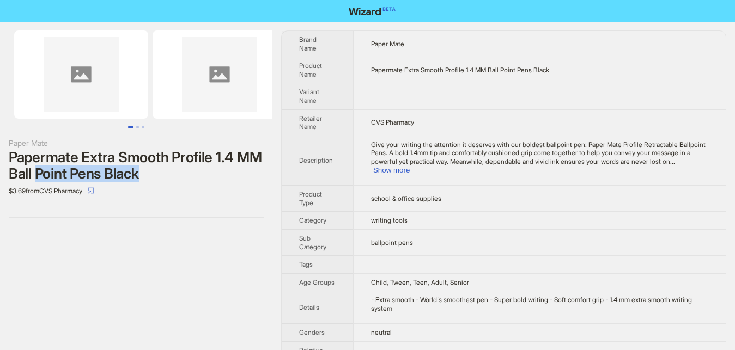
drag, startPoint x: 39, startPoint y: 177, endPoint x: 144, endPoint y: 170, distance: 104.8
click at [140, 168] on div "Papermate Extra Smooth Profile 1.4 MM Ball Point Pens Black" at bounding box center [136, 165] width 255 height 33
click at [162, 179] on div "Papermate Extra Smooth Profile 1.4 MM Ball Point Pens Black" at bounding box center [136, 165] width 255 height 33
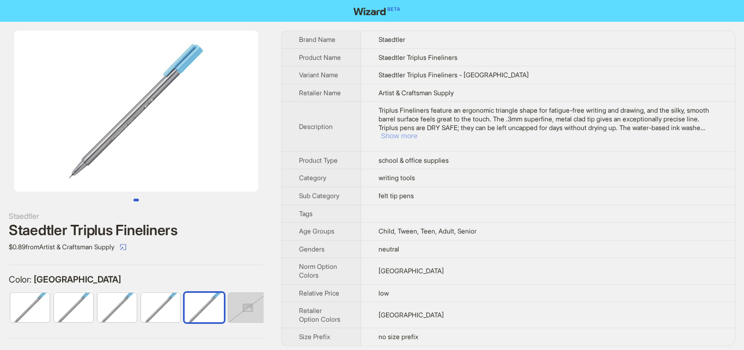
click at [417, 132] on button "Show more" at bounding box center [399, 136] width 37 height 8
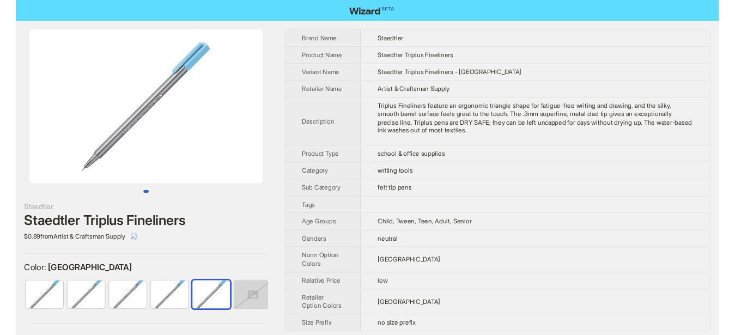
scroll to position [5, 0]
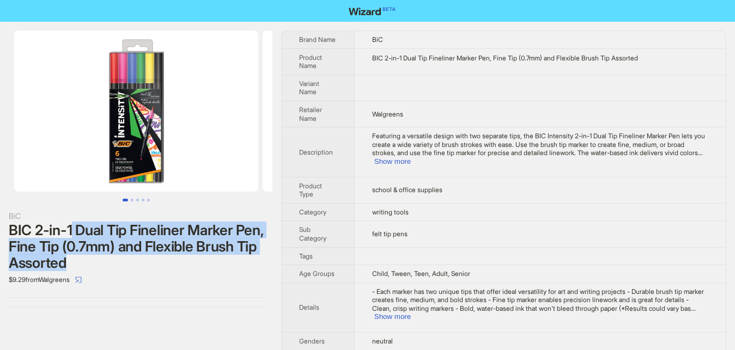
drag, startPoint x: 71, startPoint y: 230, endPoint x: 128, endPoint y: 263, distance: 65.6
click at [128, 263] on div "BIC 2-in-1 Dual Tip Fineliner Marker Pen, Fine Tip (0.7mm) and Flexible Brush T…" at bounding box center [136, 246] width 255 height 49
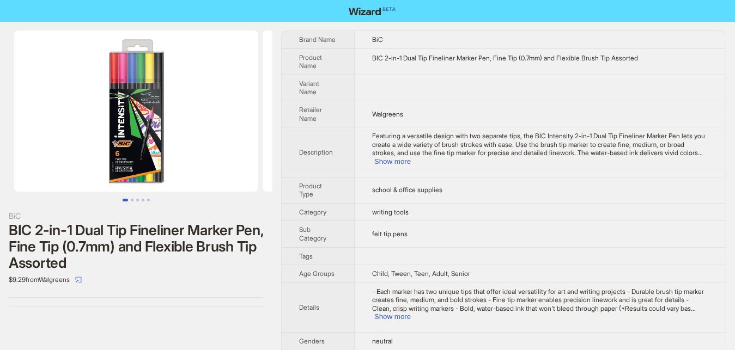
click at [155, 265] on div "BIC 2-in-1 Dual Tip Fineliner Marker Pen, Fine Tip (0.7mm) and Flexible Brush T…" at bounding box center [136, 246] width 255 height 49
click at [411, 157] on button "Show more" at bounding box center [392, 161] width 37 height 8
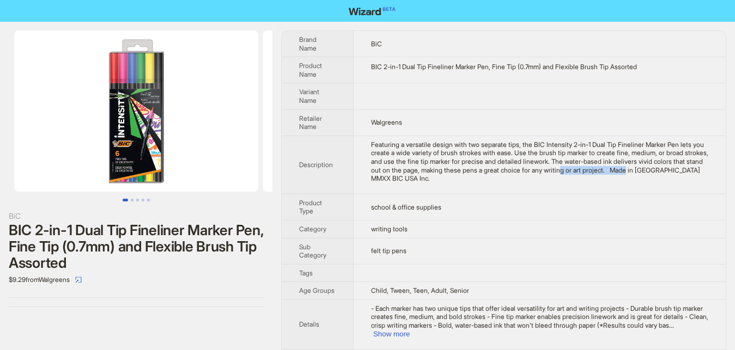
drag, startPoint x: 545, startPoint y: 170, endPoint x: 611, endPoint y: 166, distance: 65.5
click at [611, 166] on div "Featuring a versatile design with two separate tips, the BIC Intensity 2-in-1 D…" at bounding box center [539, 162] width 337 height 42
click at [622, 181] on td "Featuring a versatile design with two separate tips, the BIC Intensity 2-in-1 D…" at bounding box center [539, 165] width 373 height 58
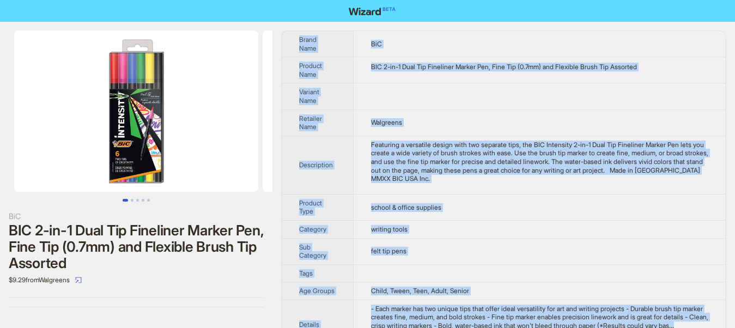
drag, startPoint x: 0, startPoint y: 24, endPoint x: 709, endPoint y: 315, distance: 766.2
click at [272, 315] on div "BiC BIC 2-in-1 Dual Tip Fineliner Marker Pen, Fine Tip (0.7mm) and Flexible Bru…" at bounding box center [136, 169] width 272 height 294
copy div "Brand Name BiC Product Name BIC 2-in-1 Dual Tip Fineliner Marker Pen, Fine Tip …"
click at [498, 203] on td "school & office supplies" at bounding box center [539, 207] width 373 height 26
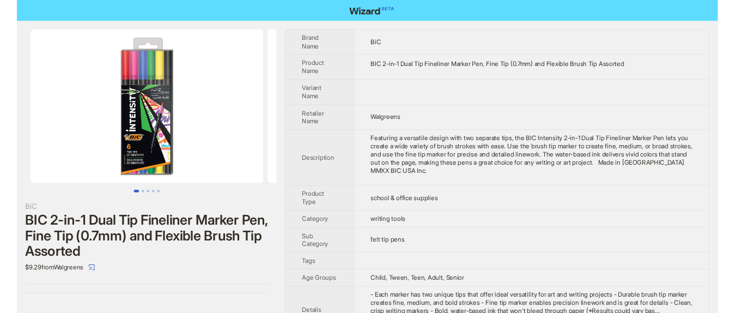
scroll to position [109, 0]
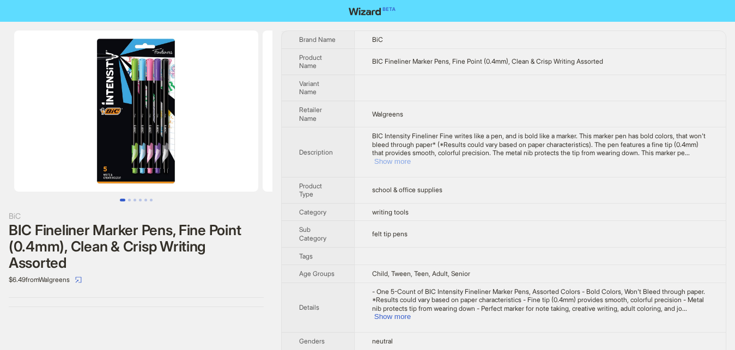
click at [411, 157] on button "Show more" at bounding box center [392, 161] width 37 height 8
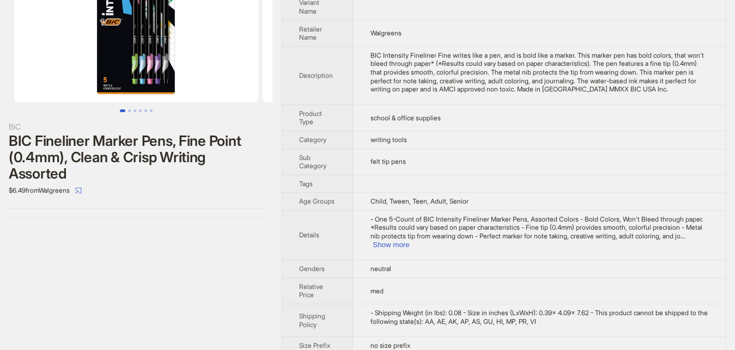
scroll to position [95, 0]
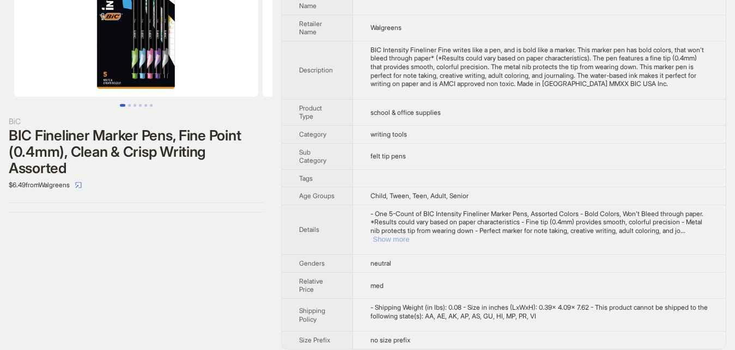
click at [409, 235] on button "Show more" at bounding box center [391, 239] width 37 height 8
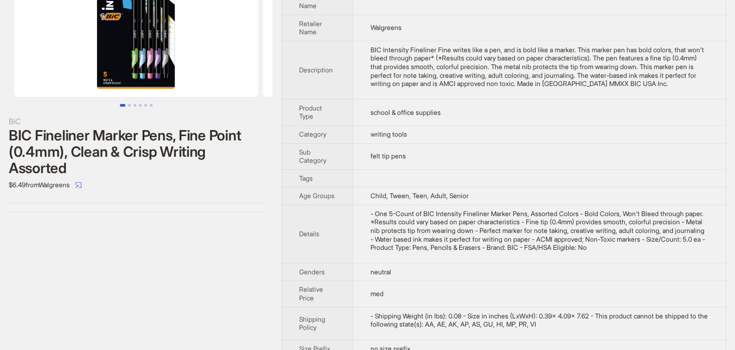
scroll to position [112, 0]
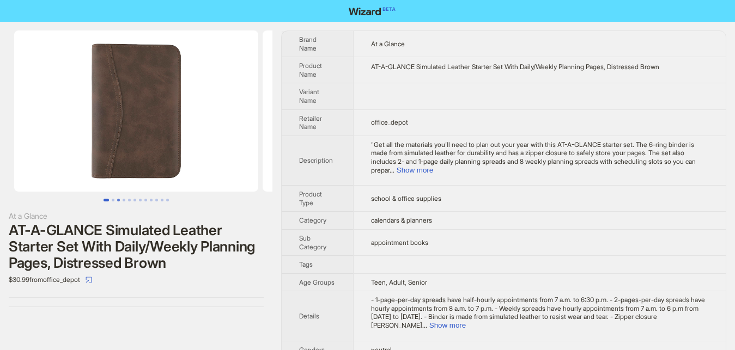
click at [120, 200] on button "Go to slide 3" at bounding box center [118, 200] width 3 height 3
click at [104, 202] on button "Go to slide 1" at bounding box center [105, 200] width 3 height 3
click at [112, 199] on button "Go to slide 2" at bounding box center [113, 200] width 3 height 3
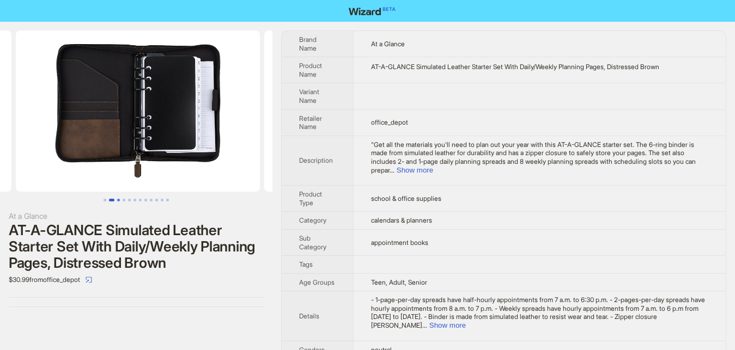
scroll to position [0, 248]
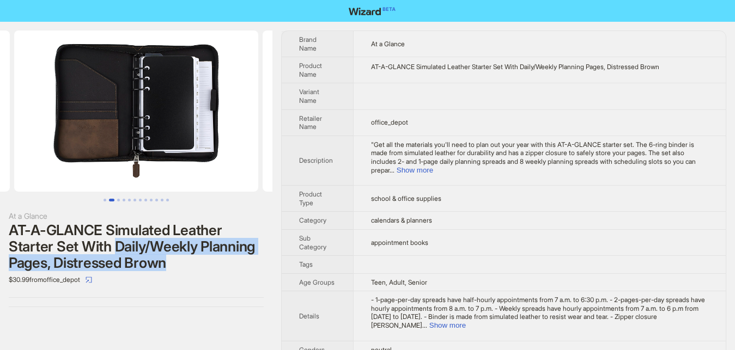
drag, startPoint x: 117, startPoint y: 246, endPoint x: 172, endPoint y: 263, distance: 57.6
click at [172, 263] on div "AT-A-GLANCE Simulated Leather Starter Set With Daily/Weekly Planning Pages, Dis…" at bounding box center [136, 246] width 255 height 49
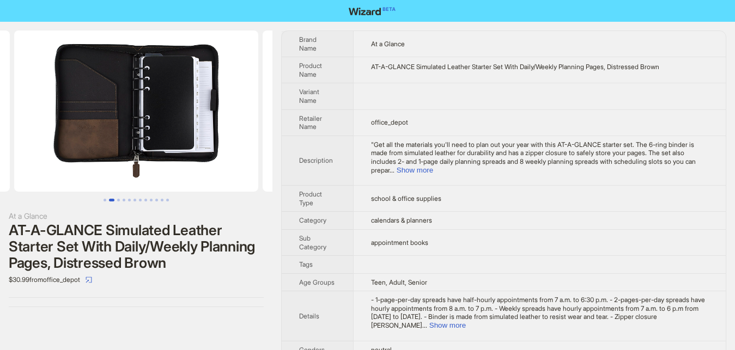
click at [186, 261] on div "AT-A-GLANCE Simulated Leather Starter Set With Daily/Weekly Planning Pages, Dis…" at bounding box center [136, 246] width 255 height 49
click at [117, 200] on button "Go to slide 3" at bounding box center [118, 200] width 3 height 3
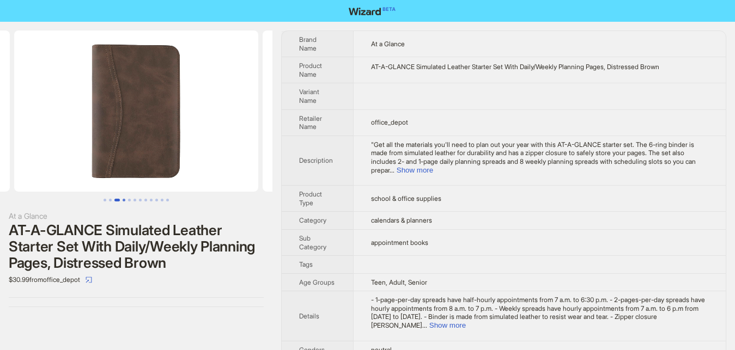
click at [125, 200] on button "Go to slide 4" at bounding box center [124, 200] width 3 height 3
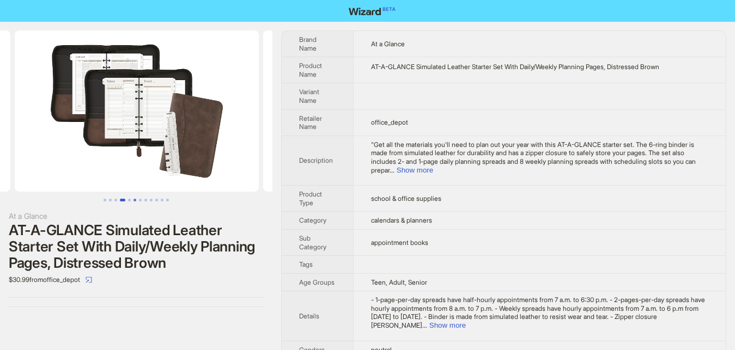
scroll to position [0, 745]
click at [433, 166] on button "Show more" at bounding box center [415, 170] width 37 height 8
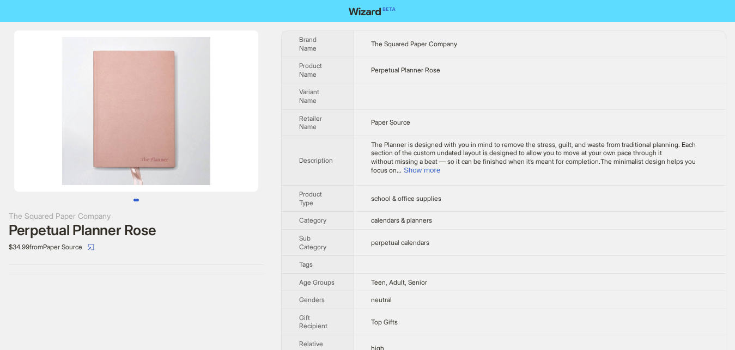
click at [142, 200] on ul at bounding box center [136, 200] width 272 height 3
click at [144, 199] on ul at bounding box center [136, 200] width 272 height 3
click at [440, 166] on button "Show more" at bounding box center [422, 170] width 37 height 8
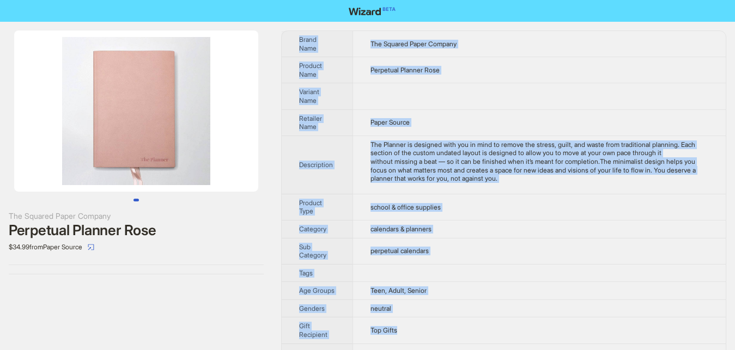
drag, startPoint x: 8, startPoint y: 28, endPoint x: 514, endPoint y: 342, distance: 595.3
click at [272, 283] on div "The Squared Paper Company Perpetual Planner Rose $34.99 from Paper Source" at bounding box center [136, 153] width 272 height 262
copy div "Brand Name The Squared Paper Company Product Name Perpetual Planner Rose Varian…"
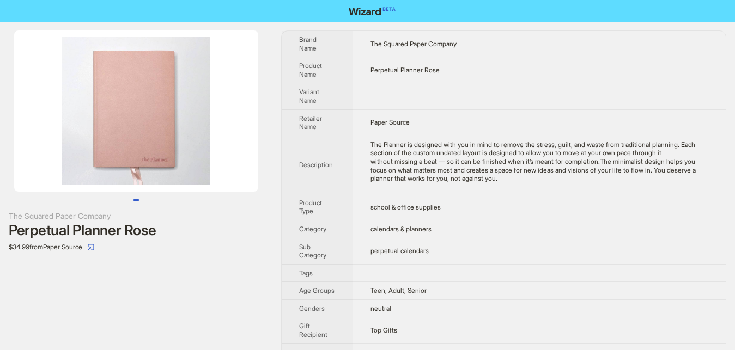
click at [175, 258] on div "The Squared Paper Company Perpetual Planner Rose $34.99 from Paper Source" at bounding box center [136, 153] width 272 height 262
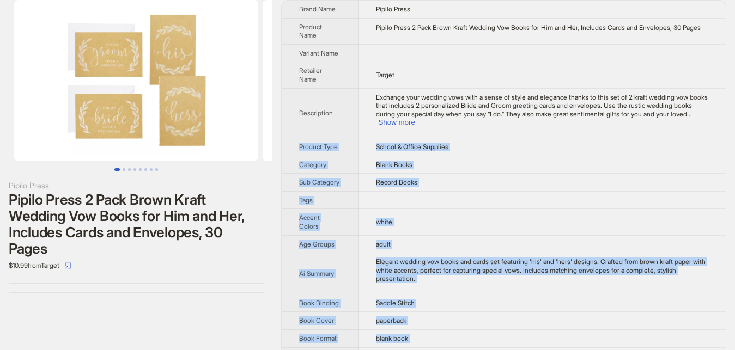
copy tbody "Product Type School & Office Supplies Category Blank Books Sub Category Record …"
drag, startPoint x: 3, startPoint y: 26, endPoint x: 502, endPoint y: 353, distance: 597.3
click at [272, 302] on div "Pipilo Press Pipilo Press 2 Pack Brown Kraft Wedding Vow Books for Him and Her,…" at bounding box center [136, 146] width 272 height 311
